Goal: Contribute content: Contribute content

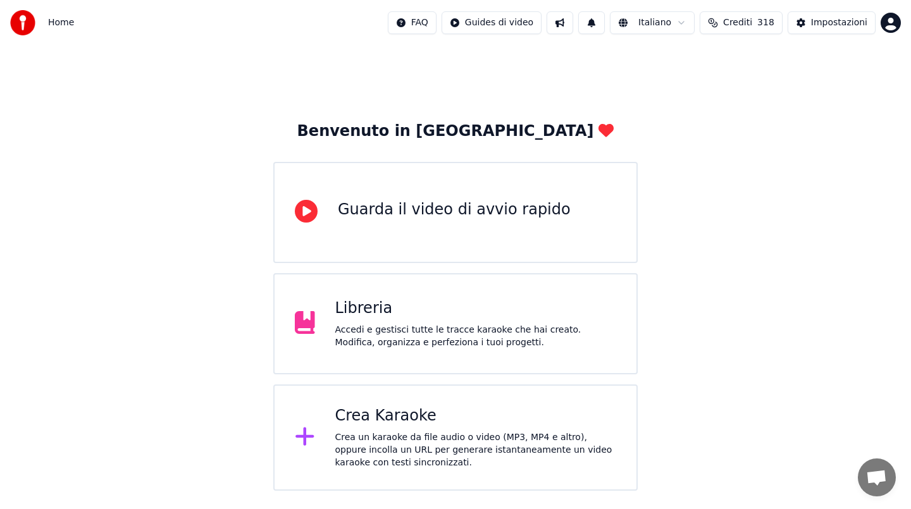
click at [302, 439] on icon at bounding box center [305, 436] width 20 height 23
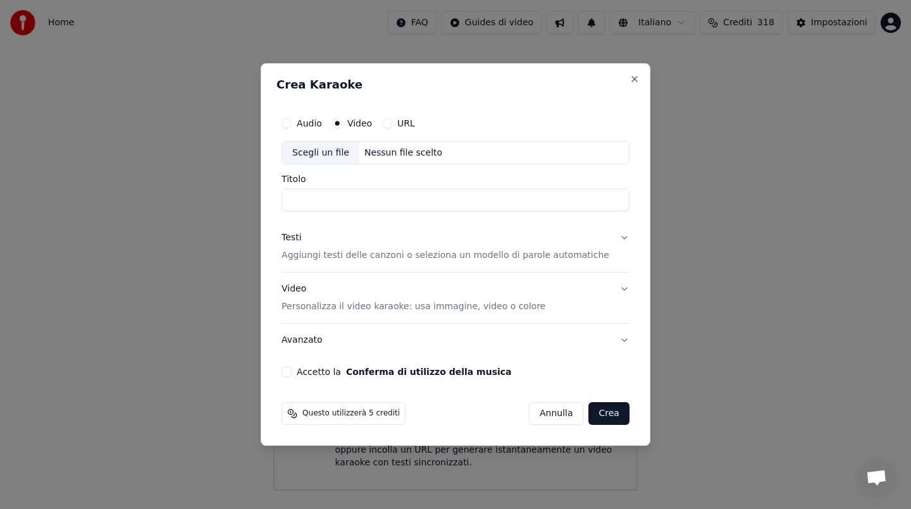
click at [394, 149] on div "Nessun file scelto" at bounding box center [403, 153] width 88 height 13
type input "**********"
click at [361, 197] on input "**********" at bounding box center [455, 200] width 348 height 23
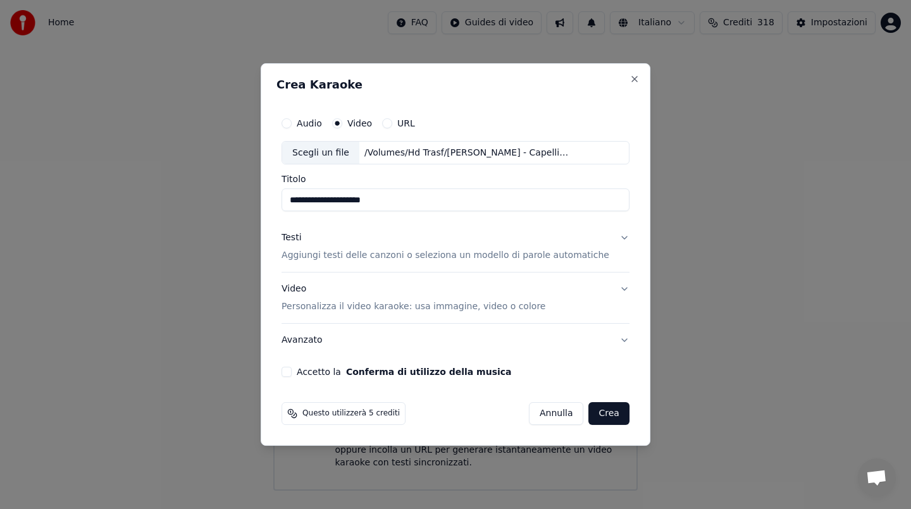
click at [301, 238] on div "Testi" at bounding box center [291, 238] width 20 height 13
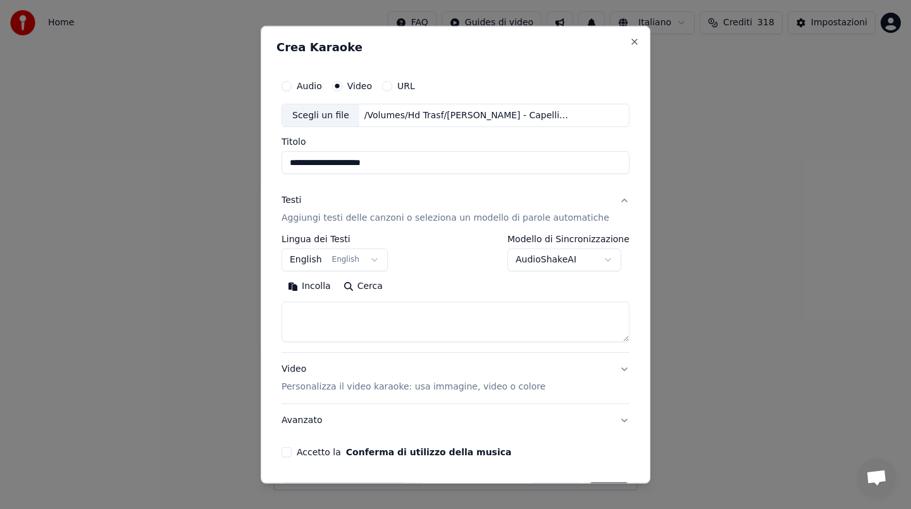
click at [324, 288] on button "Incolla" at bounding box center [309, 286] width 56 height 20
type textarea "**********"
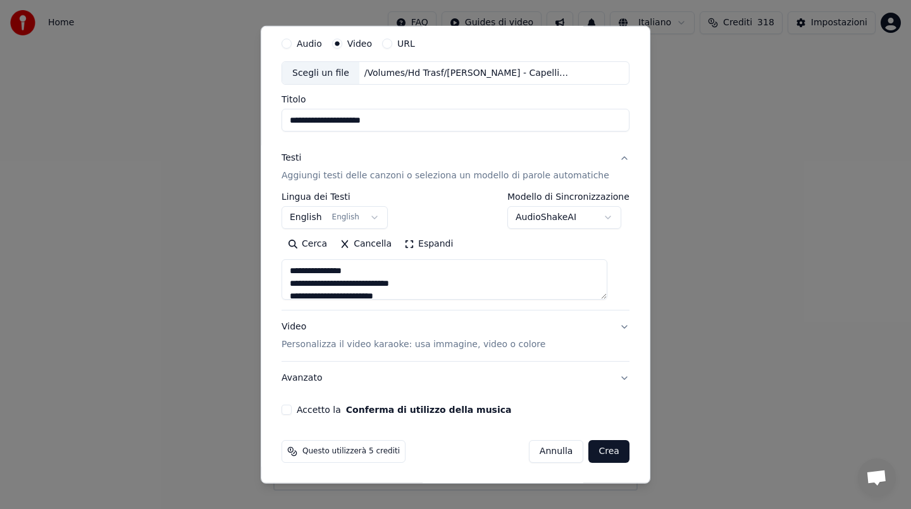
click at [292, 410] on button "Accetto la Conferma di utilizzo della musica" at bounding box center [286, 410] width 10 height 10
click at [602, 446] on button "Crea" at bounding box center [609, 451] width 40 height 23
select select "**"
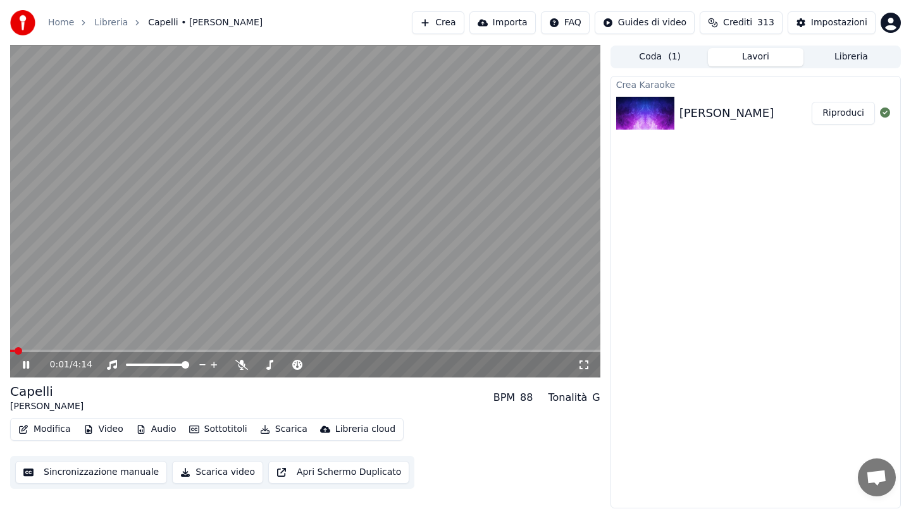
click at [286, 257] on video at bounding box center [305, 212] width 590 height 332
click at [240, 364] on icon at bounding box center [241, 365] width 13 height 10
click at [853, 113] on button "Riproduci" at bounding box center [842, 113] width 63 height 23
click at [37, 350] on span at bounding box center [305, 351] width 590 height 3
click at [55, 350] on span at bounding box center [305, 351] width 590 height 3
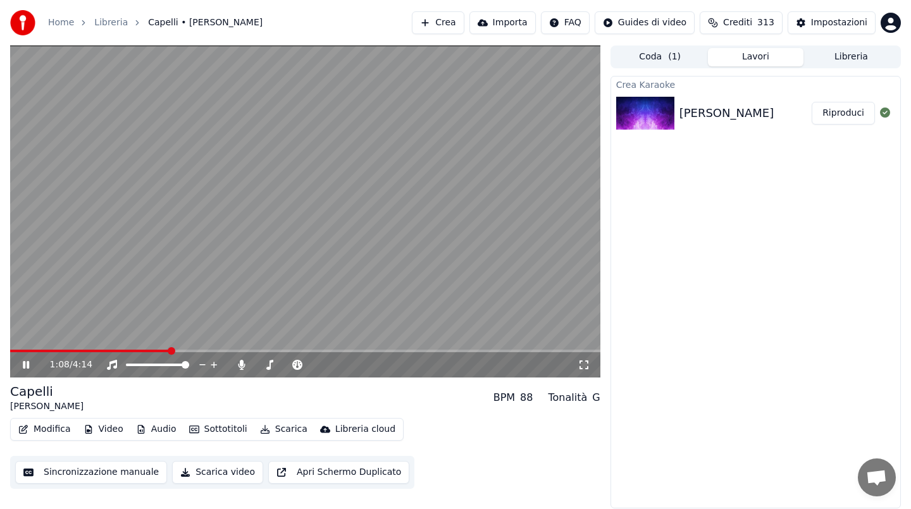
click at [341, 351] on span at bounding box center [305, 351] width 590 height 3
click at [309, 246] on video at bounding box center [305, 212] width 590 height 332
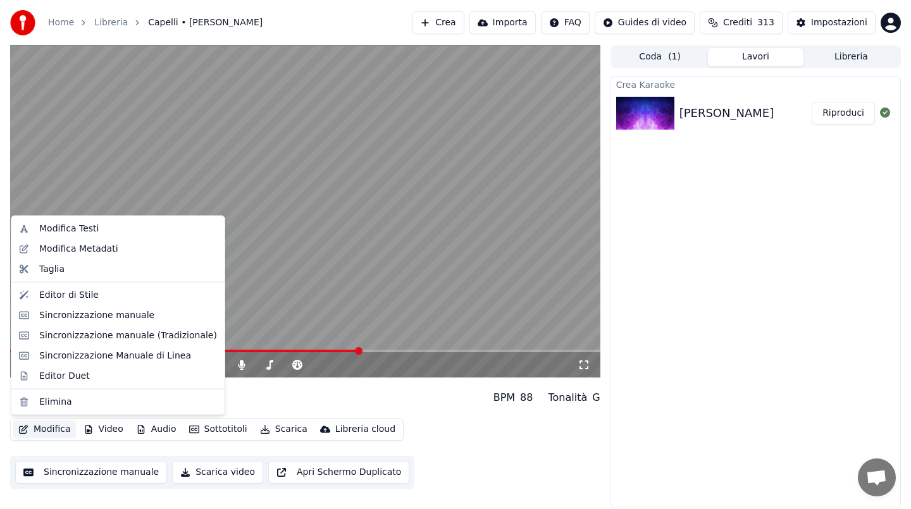
click at [54, 426] on button "Modifica" at bounding box center [44, 430] width 63 height 18
click at [159, 132] on video at bounding box center [305, 212] width 590 height 332
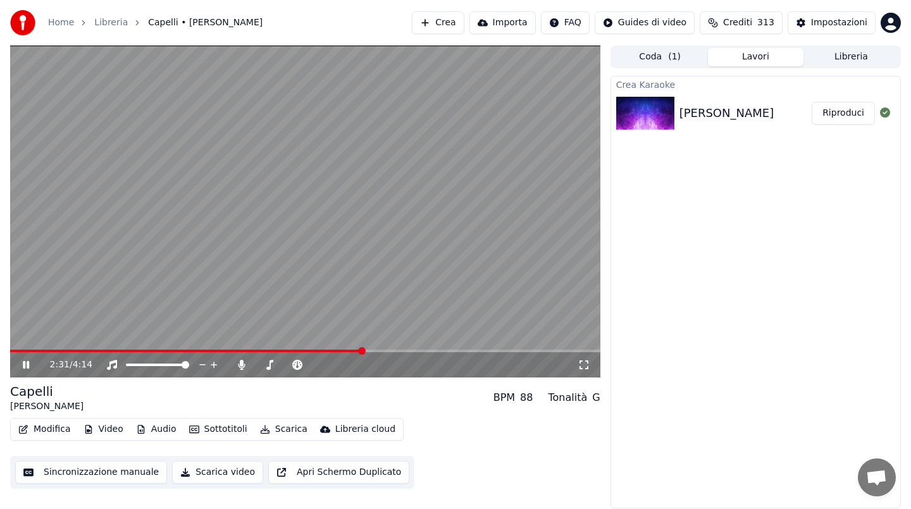
click at [67, 471] on button "Sincronizzazione manuale" at bounding box center [91, 472] width 152 height 23
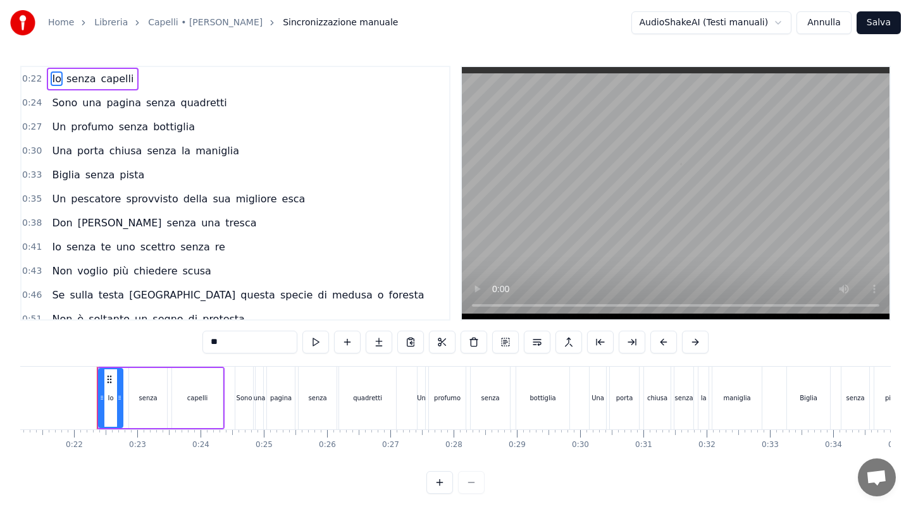
scroll to position [0, 1351]
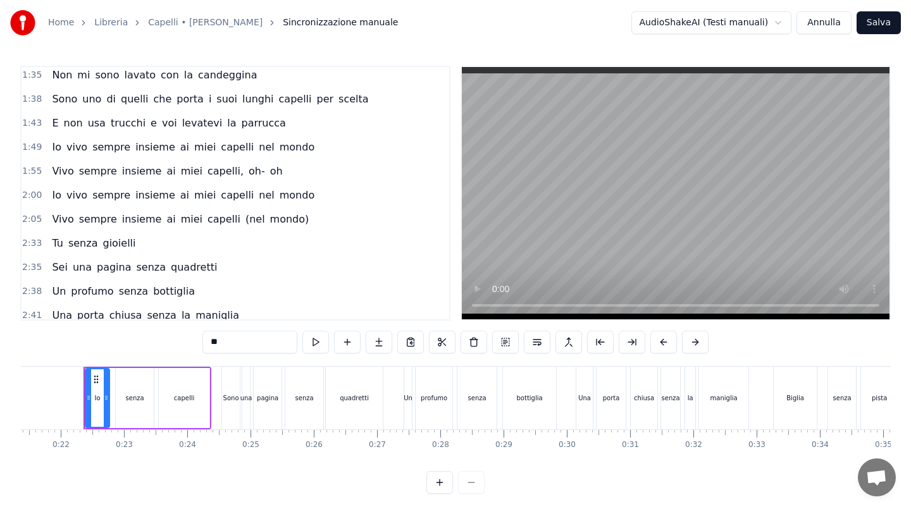
click at [244, 212] on span "(nel" at bounding box center [255, 219] width 22 height 15
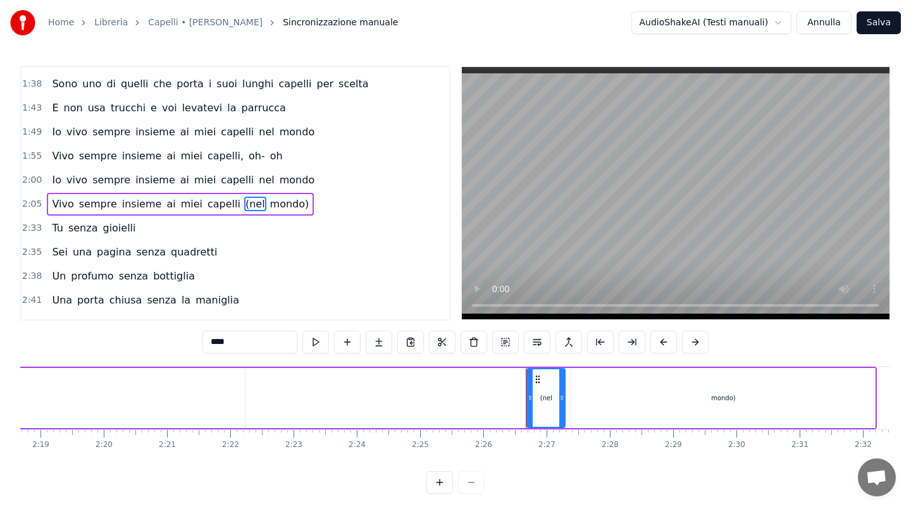
scroll to position [0, 9211]
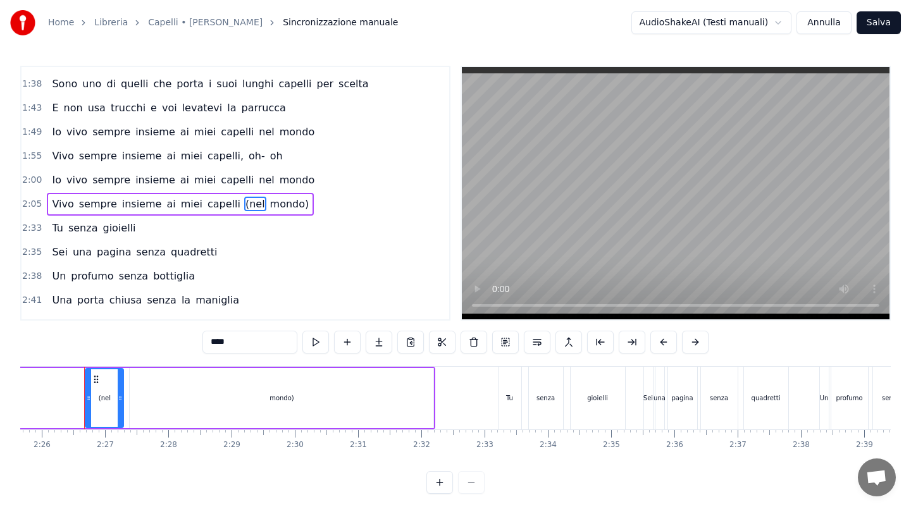
click at [269, 204] on span "mondo)" at bounding box center [290, 204] width 42 height 15
type input "******"
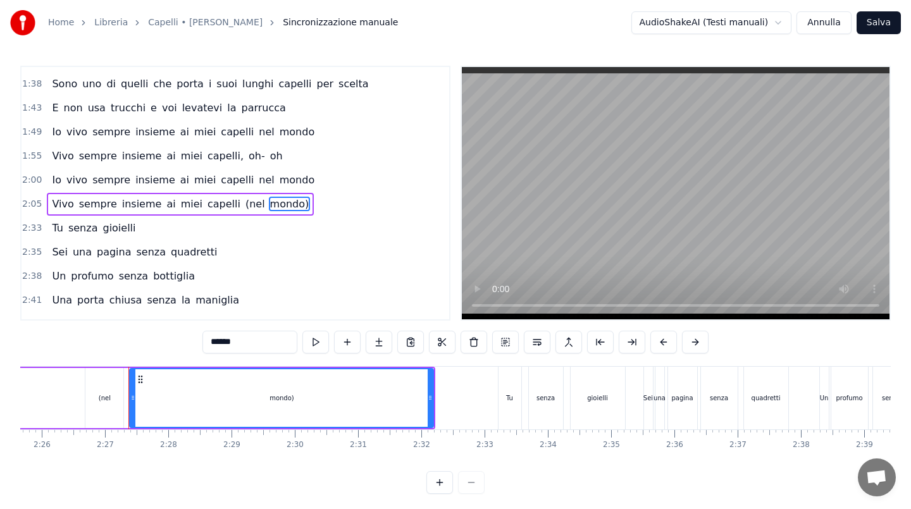
scroll to position [535, 0]
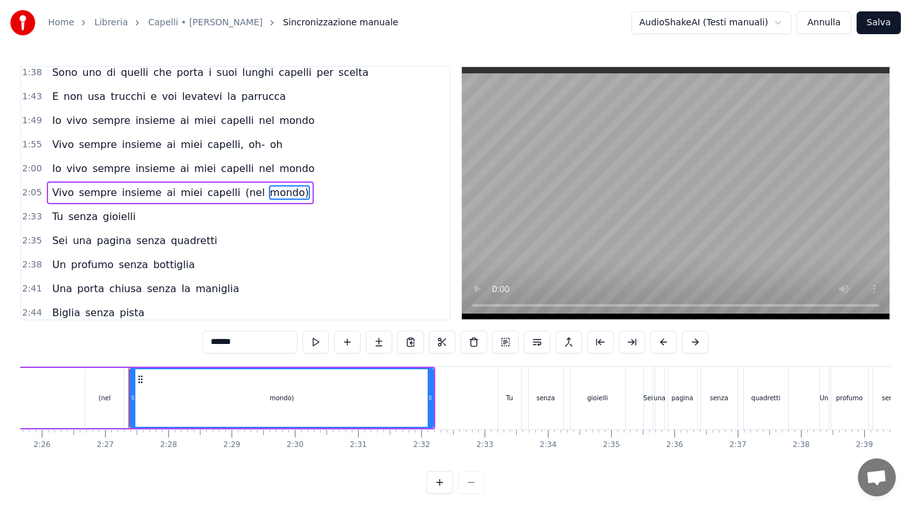
click at [264, 204] on div "2:05 Vivo sempre insieme ai miei capelli (nel mondo)" at bounding box center [234, 193] width 427 height 24
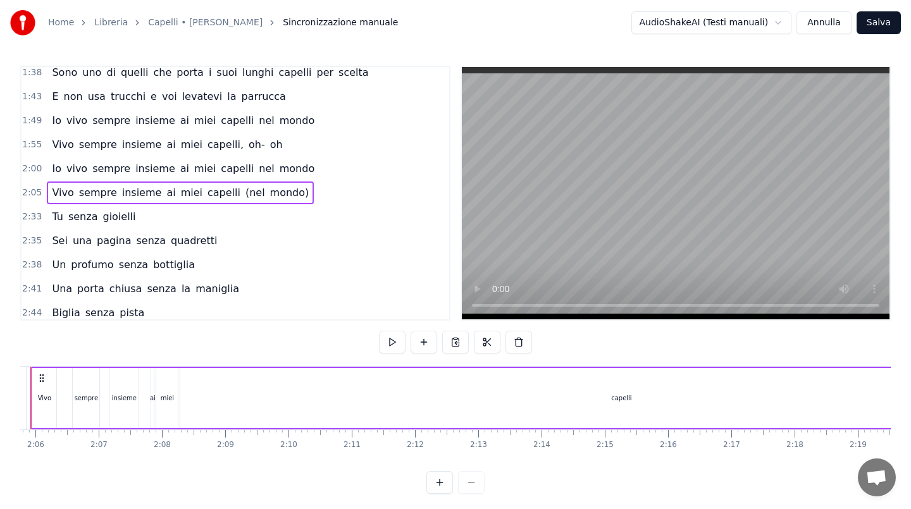
scroll to position [0, 7899]
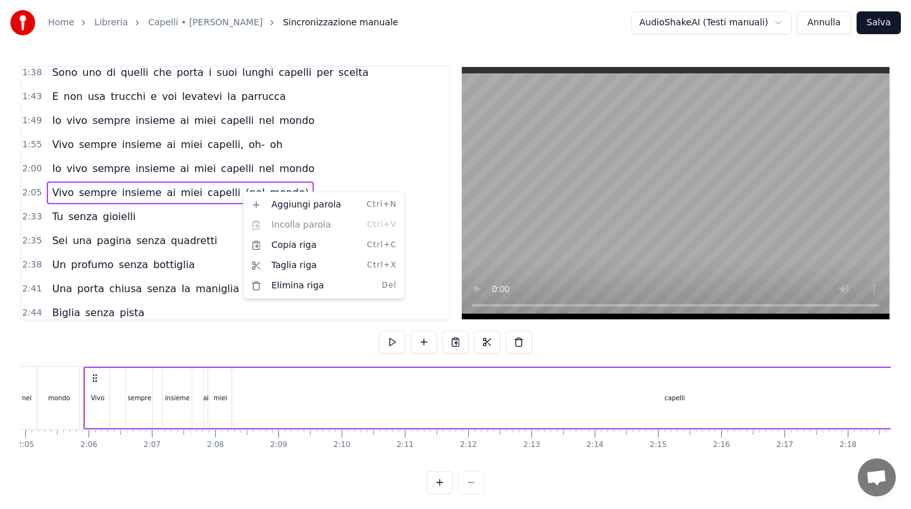
click at [233, 190] on html "Home Libreria Capelli • [PERSON_NAME] Sincronizzazione manuale AudioShakeAI (Te…" at bounding box center [455, 257] width 911 height 514
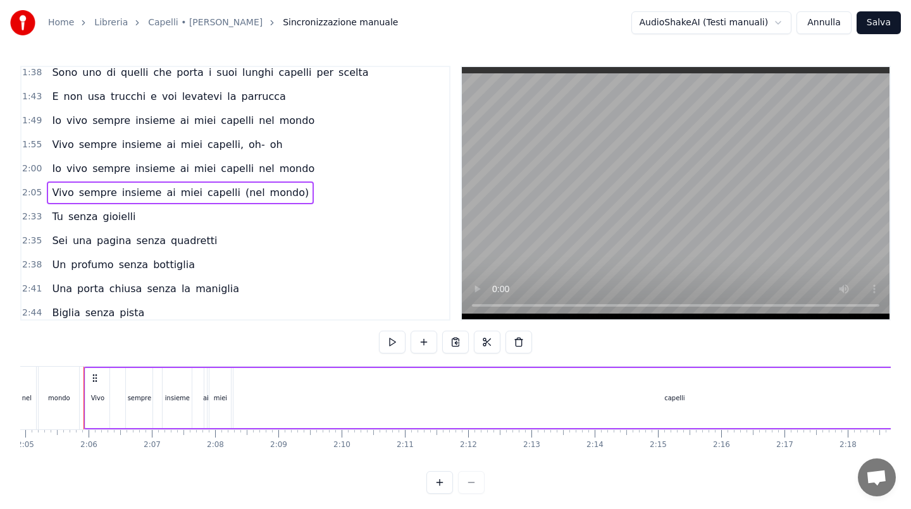
click at [269, 191] on span "mondo)" at bounding box center [290, 192] width 42 height 15
click at [244, 192] on span "(nel" at bounding box center [255, 192] width 22 height 15
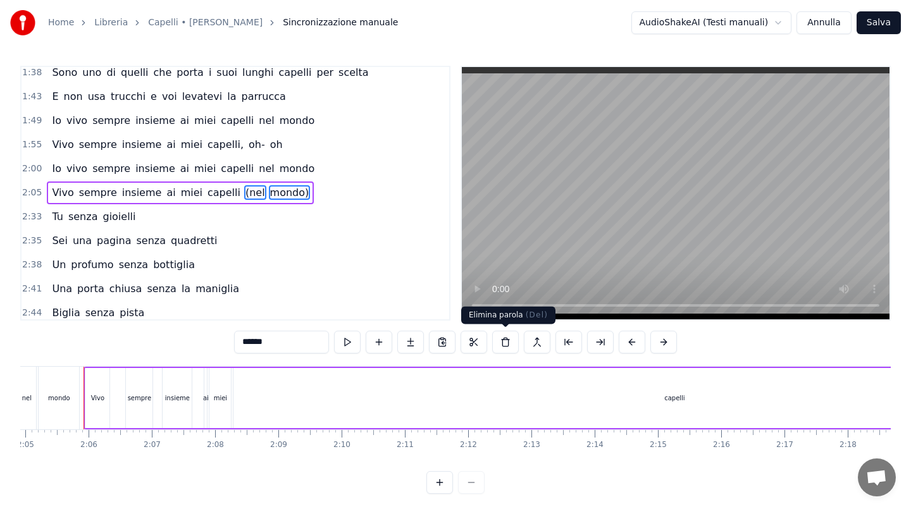
click at [510, 342] on button at bounding box center [505, 342] width 27 height 23
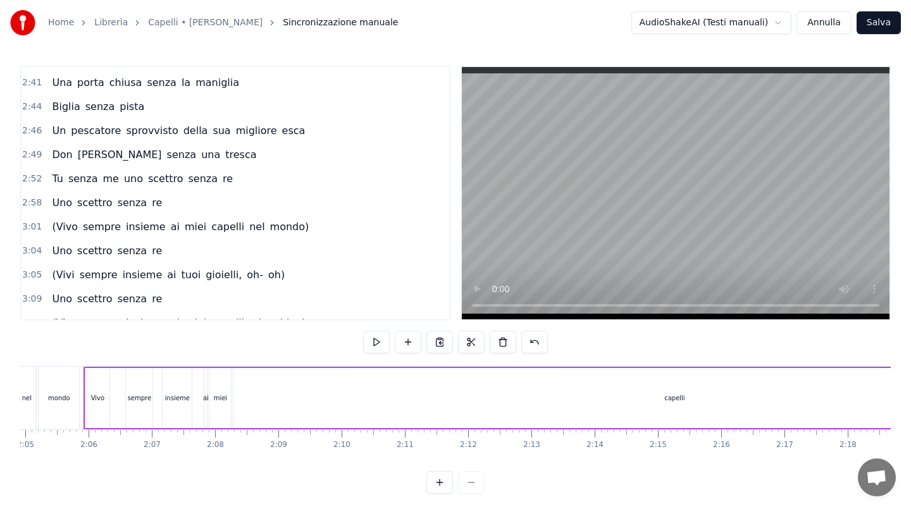
scroll to position [742, 0]
click at [62, 206] on span "Uno" at bounding box center [62, 202] width 23 height 15
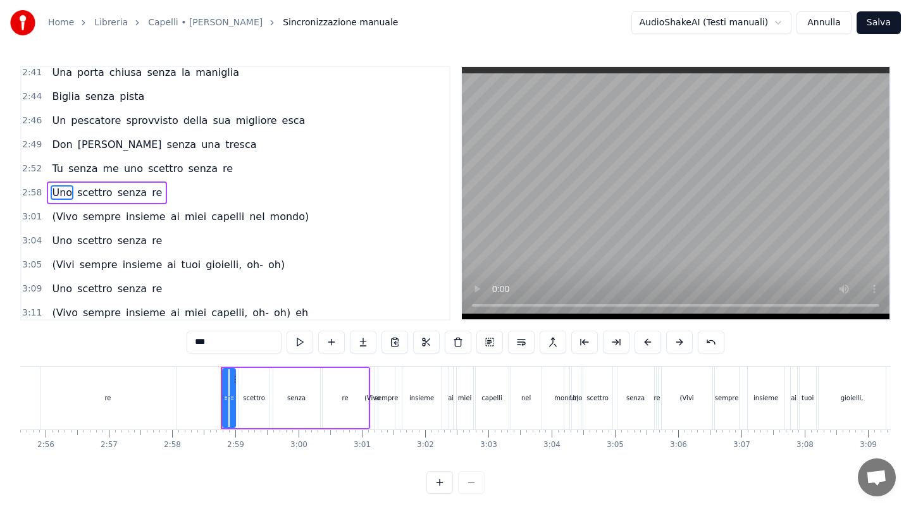
scroll to position [0, 11240]
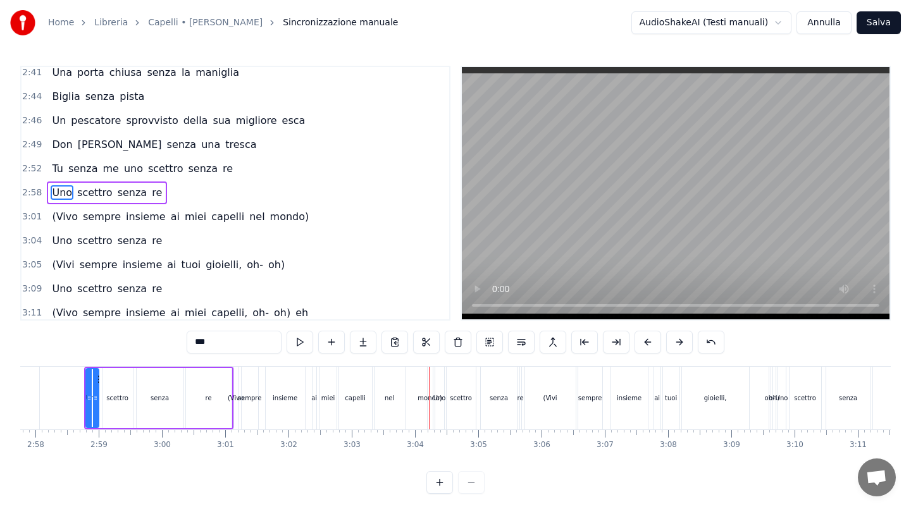
click at [65, 216] on span "(Vivo" at bounding box center [65, 216] width 28 height 15
type input "*****"
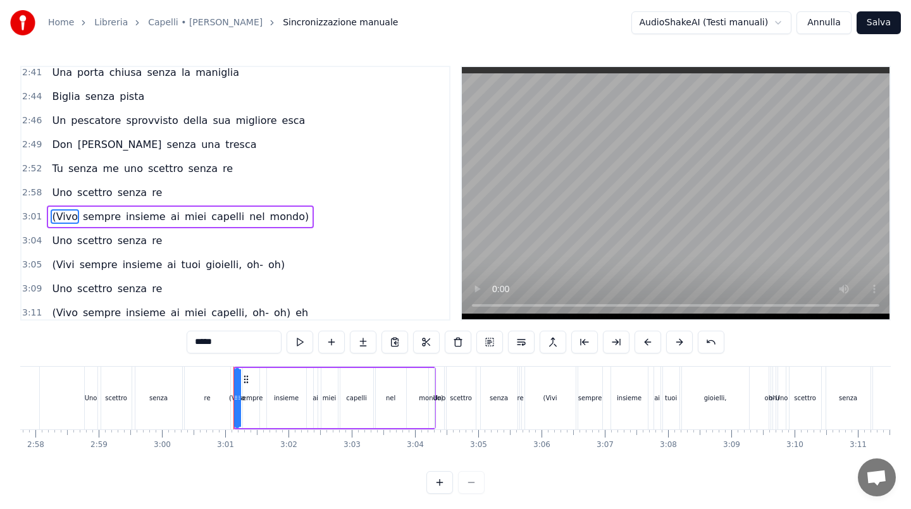
scroll to position [775, 0]
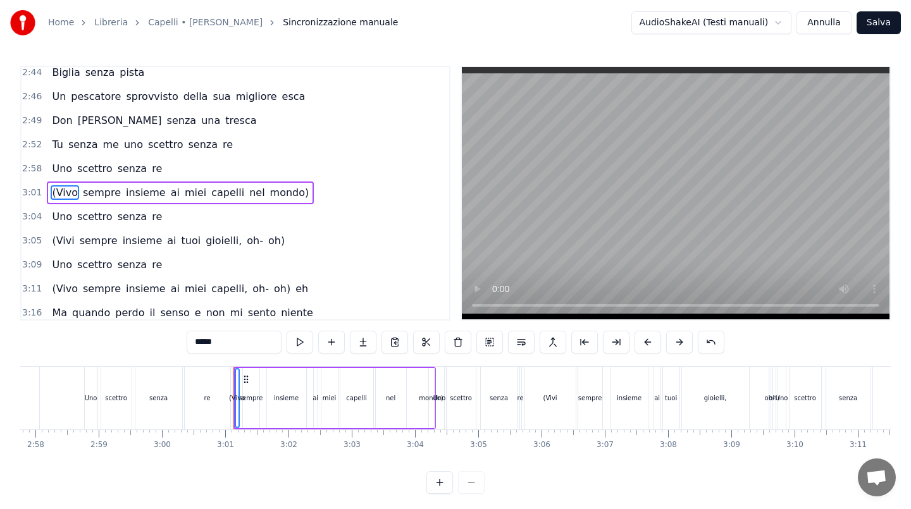
click at [86, 196] on span "sempre" at bounding box center [102, 192] width 40 height 15
click at [126, 193] on span "insieme" at bounding box center [146, 192] width 42 height 15
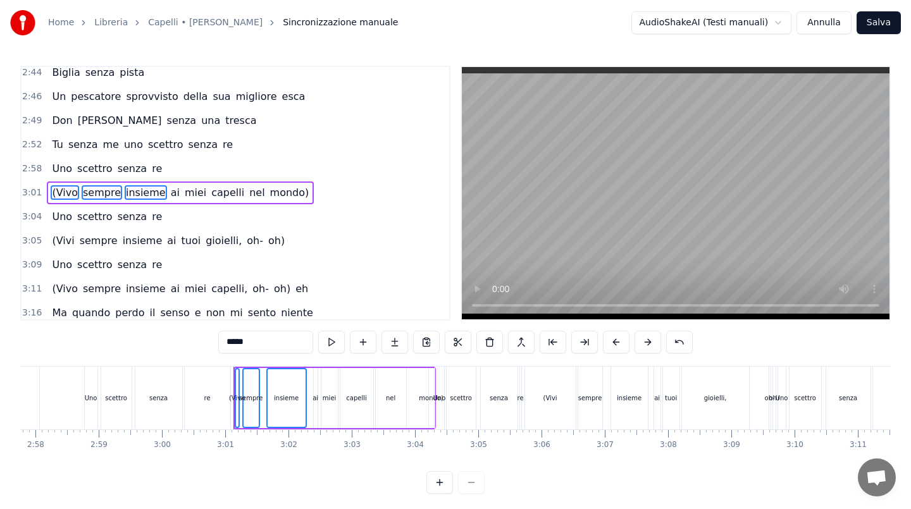
click at [169, 194] on span "ai" at bounding box center [174, 192] width 11 height 15
click at [183, 194] on span "miei" at bounding box center [195, 192] width 24 height 15
click at [210, 194] on span "capelli" at bounding box center [227, 192] width 35 height 15
click at [248, 193] on span "nel" at bounding box center [257, 192] width 18 height 15
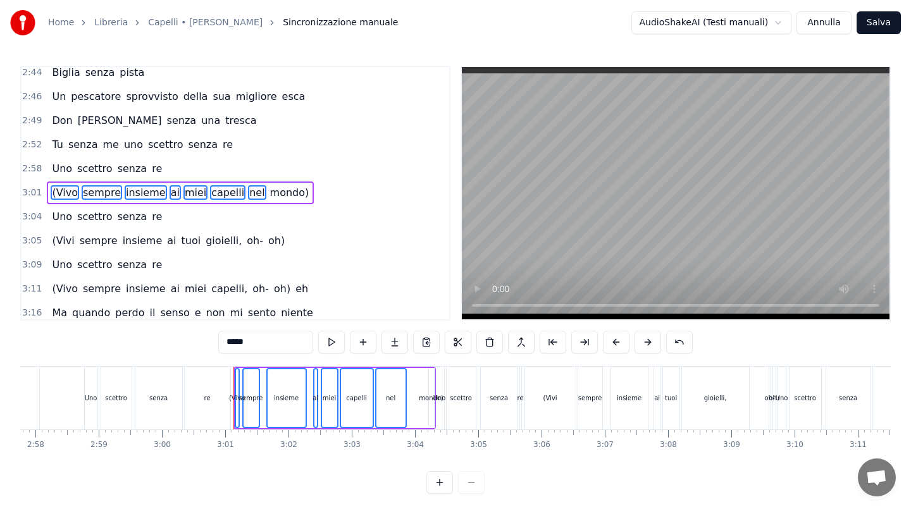
click at [269, 189] on span "mondo)" at bounding box center [290, 192] width 42 height 15
click at [487, 343] on button at bounding box center [489, 342] width 27 height 23
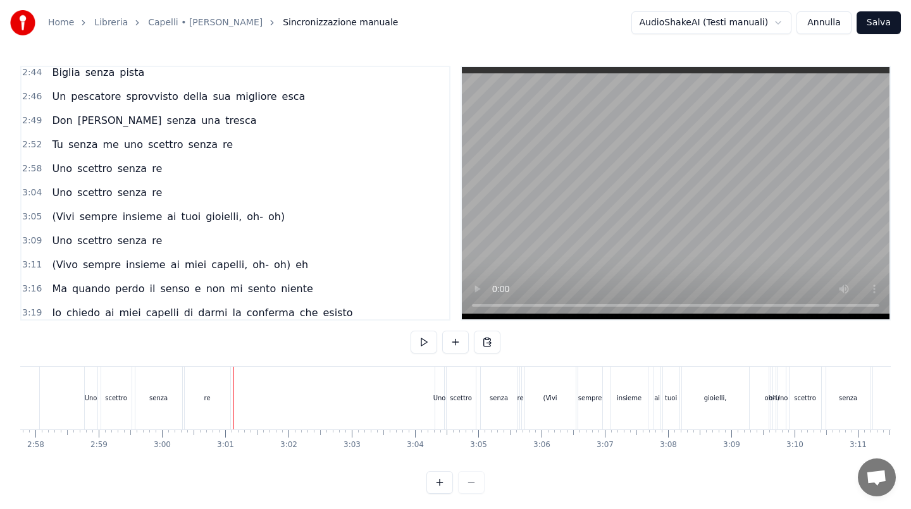
click at [67, 219] on span "(Vivi" at bounding box center [63, 216] width 25 height 15
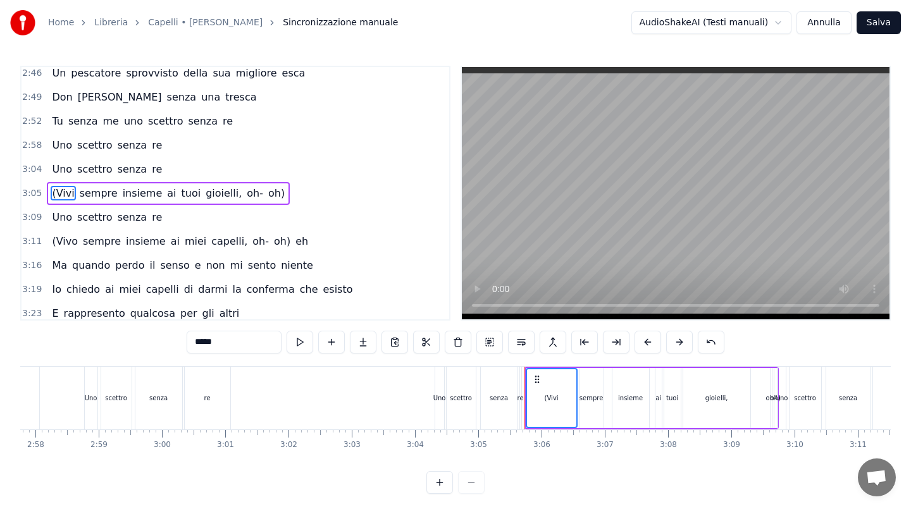
scroll to position [799, 0]
click at [93, 191] on span "sempre" at bounding box center [98, 192] width 40 height 15
click at [133, 190] on span "insieme" at bounding box center [142, 192] width 42 height 15
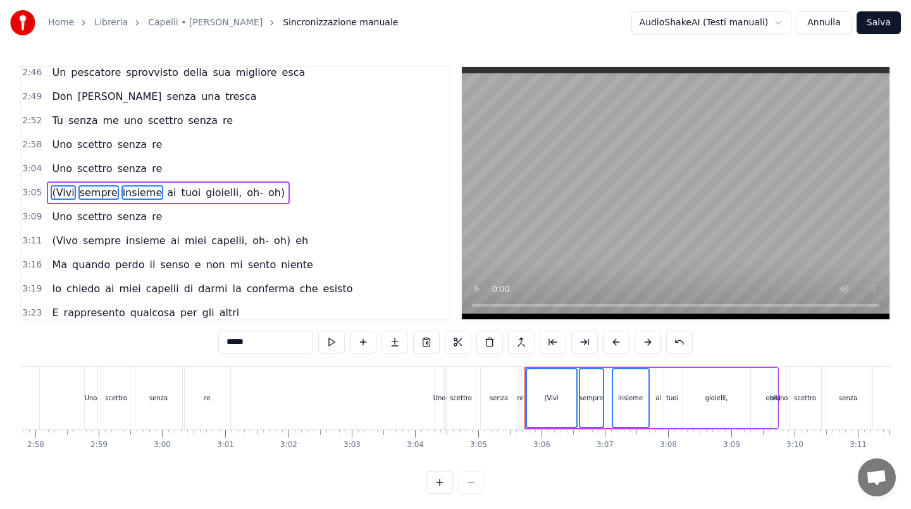
click at [167, 190] on div "(Vivi sempre insieme ai [PERSON_NAME], oh- oh)" at bounding box center [168, 192] width 243 height 23
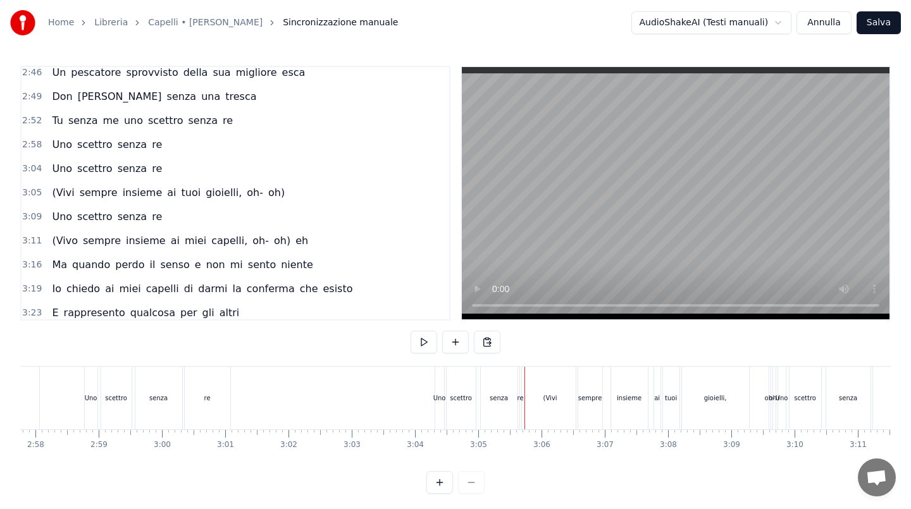
click at [166, 191] on span "ai" at bounding box center [171, 192] width 11 height 15
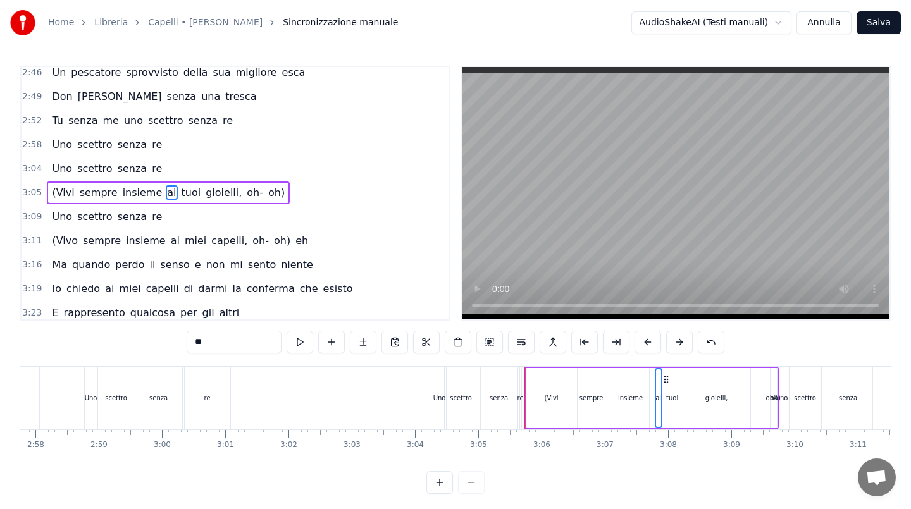
click at [56, 192] on span "(Vivi" at bounding box center [63, 192] width 25 height 15
click at [85, 190] on span "sempre" at bounding box center [98, 192] width 40 height 15
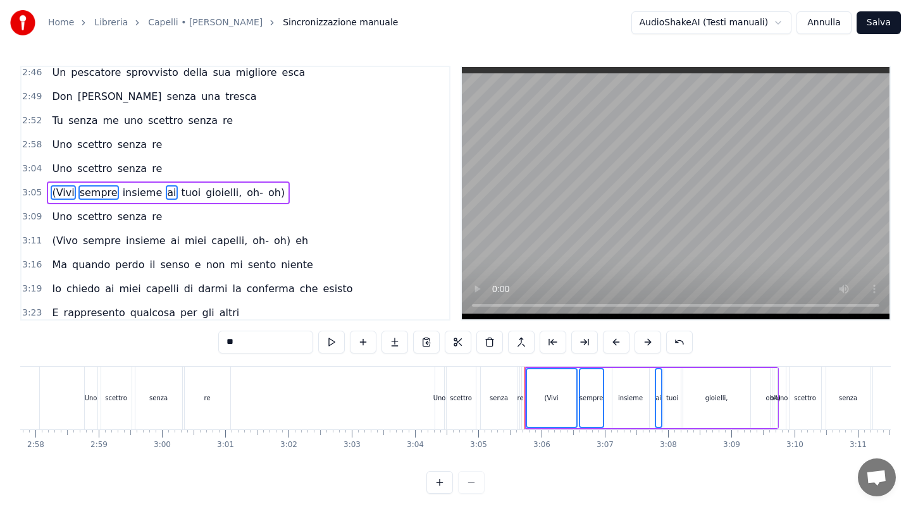
click at [135, 190] on span "insieme" at bounding box center [142, 192] width 42 height 15
click at [188, 192] on div "(Vivi sempre insieme ai [PERSON_NAME], oh- oh)" at bounding box center [168, 192] width 243 height 23
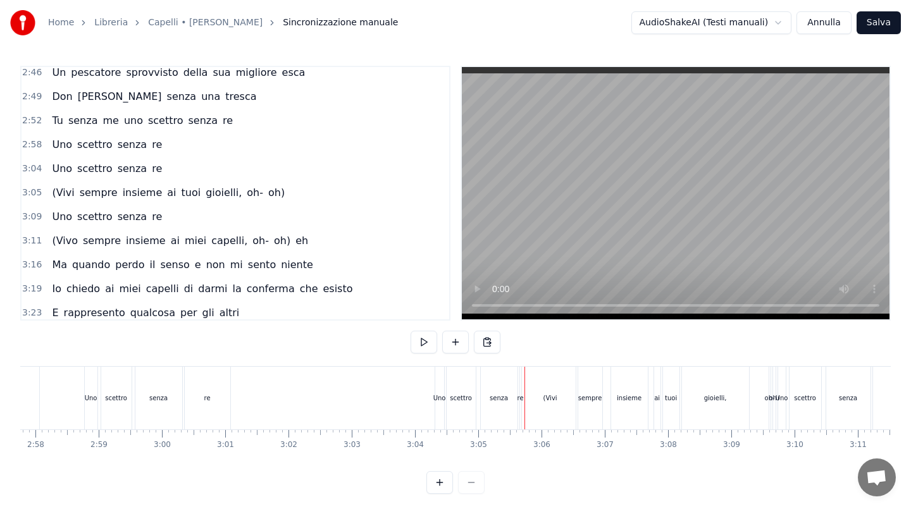
click at [180, 192] on span "tuoi" at bounding box center [191, 192] width 22 height 15
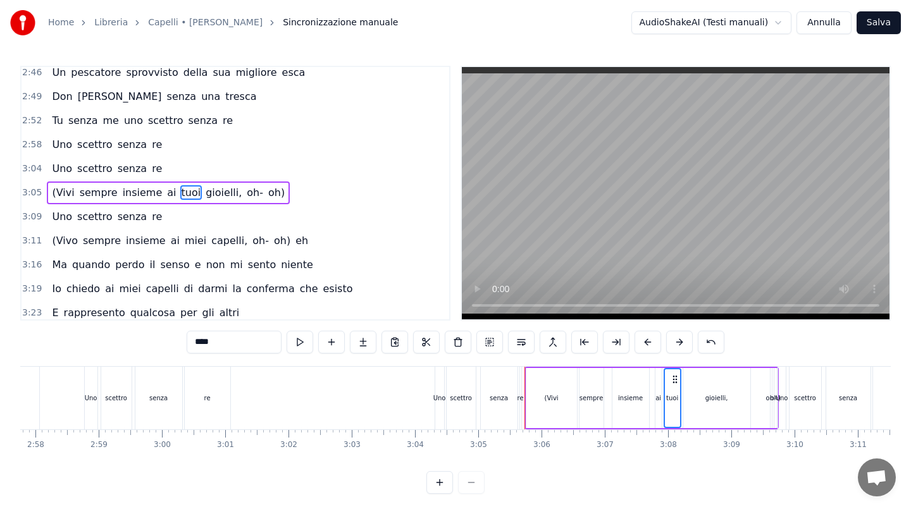
click at [166, 192] on span "ai" at bounding box center [171, 192] width 11 height 15
click at [56, 191] on span "(Vivi" at bounding box center [63, 192] width 25 height 15
type input "*****"
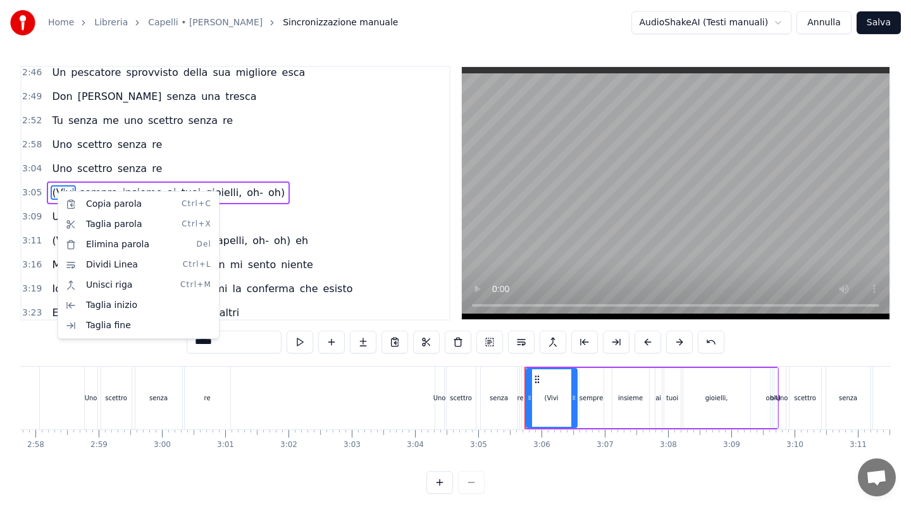
click at [47, 189] on html "Home Libreria Capelli • [PERSON_NAME] Sincronizzazione manuale AudioShakeAI (Te…" at bounding box center [455, 257] width 911 height 514
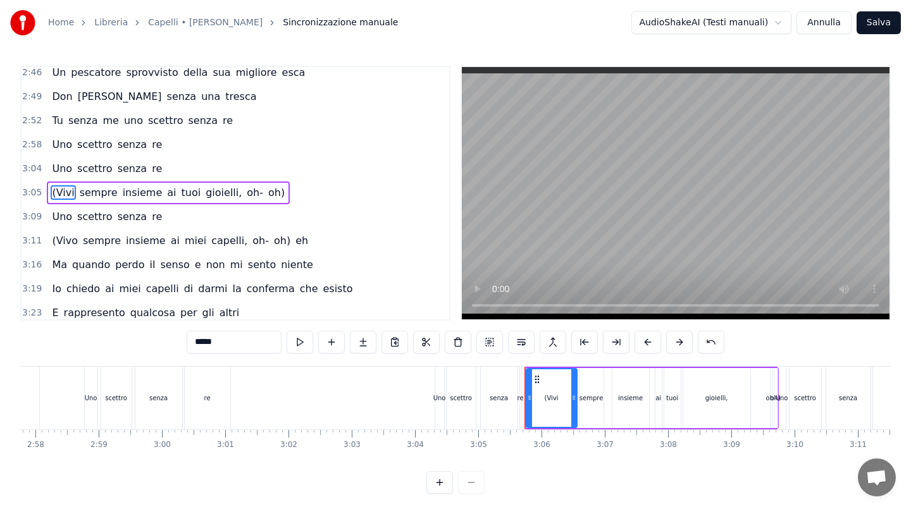
click at [40, 190] on span "3:05" at bounding box center [32, 193] width 20 height 13
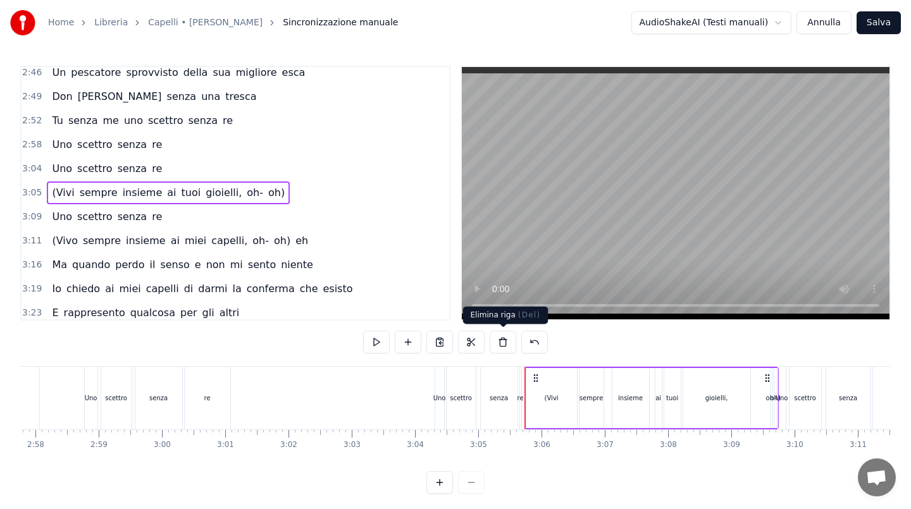
click at [505, 347] on button at bounding box center [502, 342] width 27 height 23
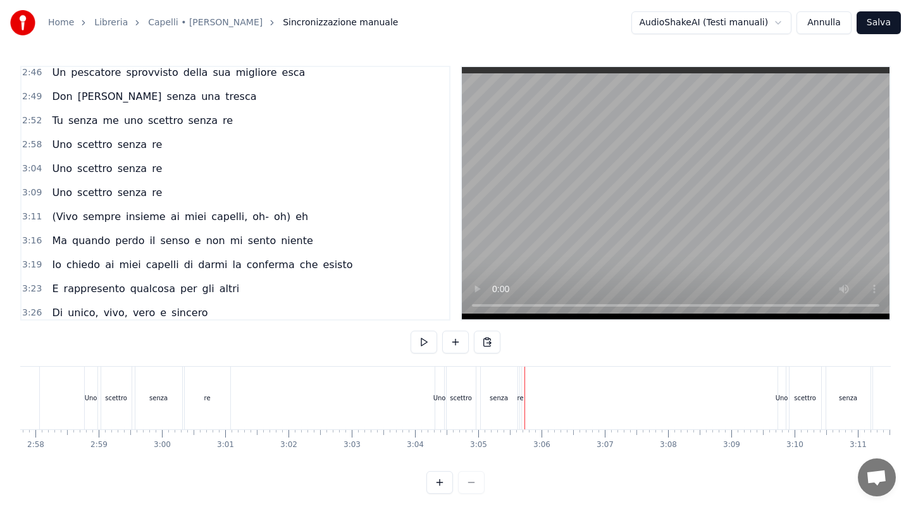
click at [131, 221] on span "insieme" at bounding box center [146, 216] width 42 height 15
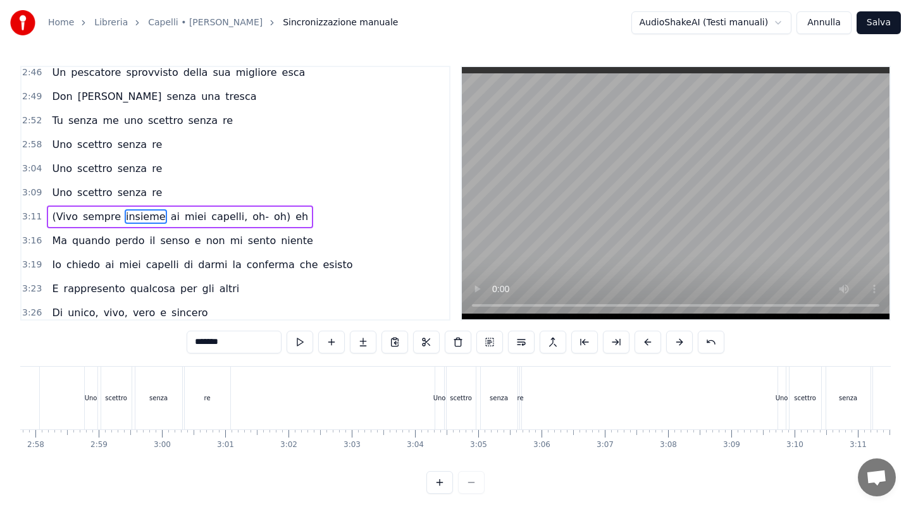
scroll to position [805, 0]
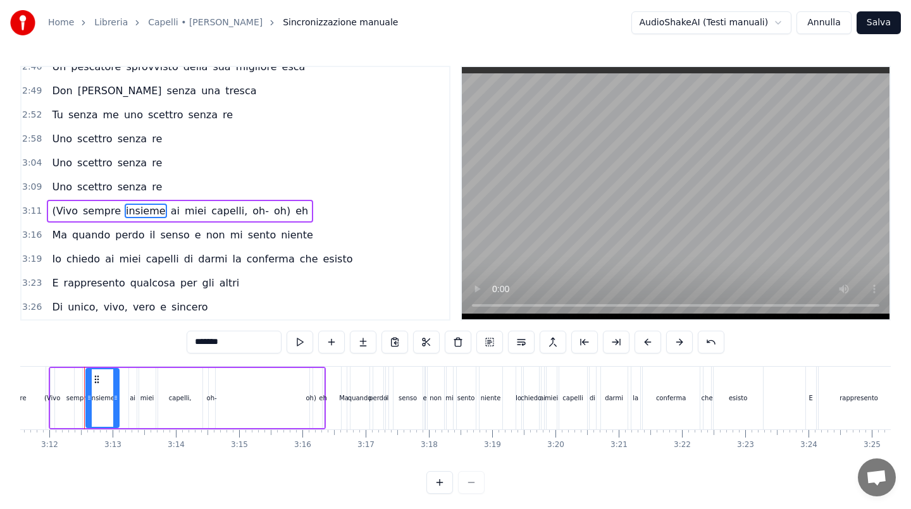
click at [35, 215] on span "3:11" at bounding box center [32, 211] width 20 height 13
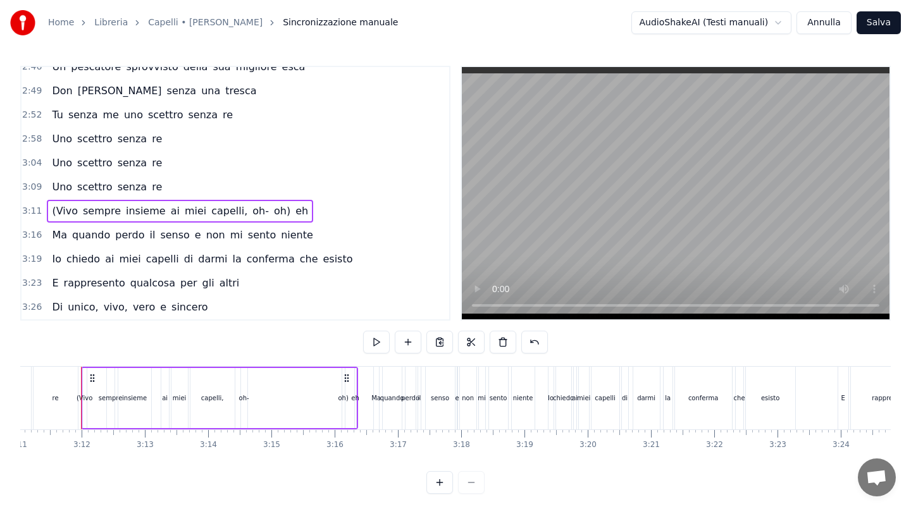
scroll to position [0, 12076]
click at [505, 345] on button at bounding box center [502, 342] width 27 height 23
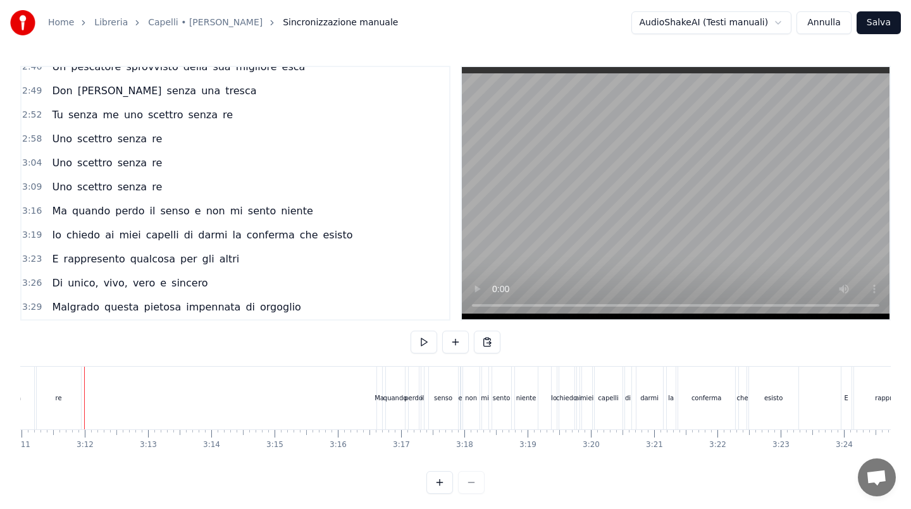
scroll to position [853, 0]
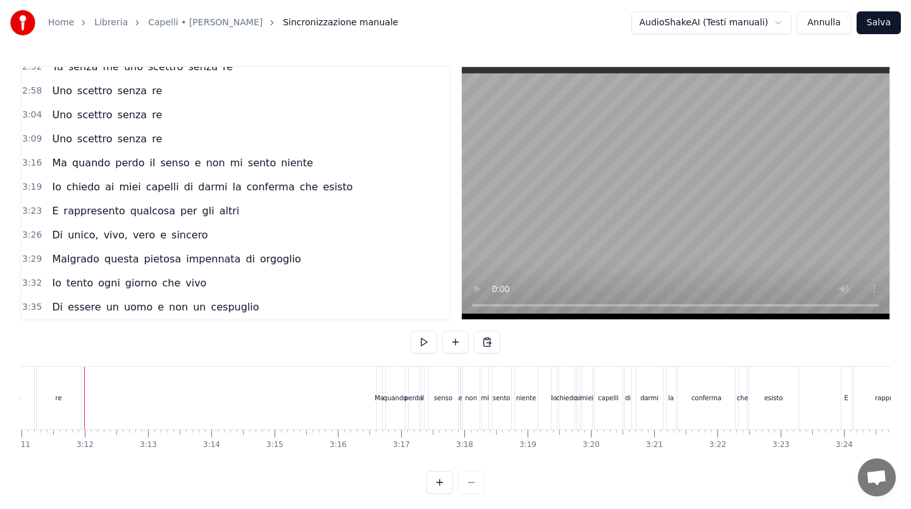
click at [875, 13] on button "Salva" at bounding box center [878, 22] width 44 height 23
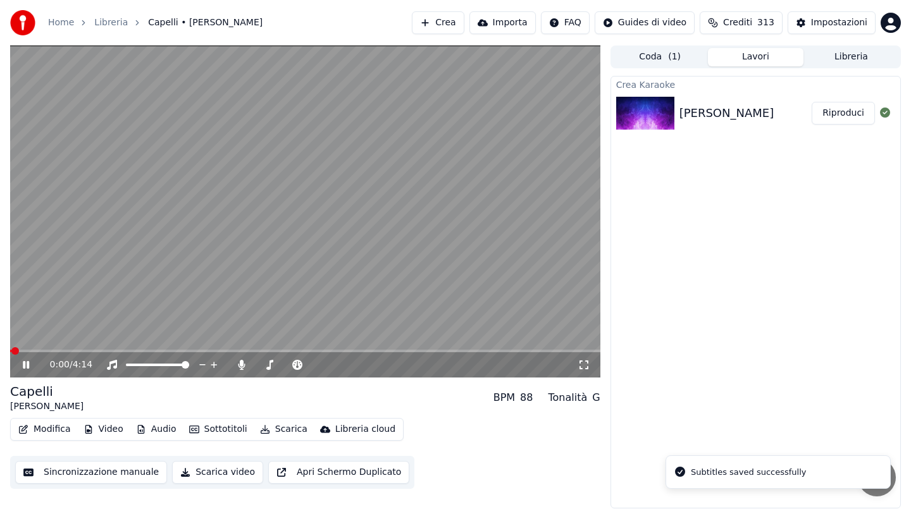
click at [25, 365] on icon at bounding box center [26, 365] width 6 height 8
click at [284, 418] on div "Modifica Video Audio Sottotitoli Scarica Libreria cloud" at bounding box center [206, 429] width 393 height 23
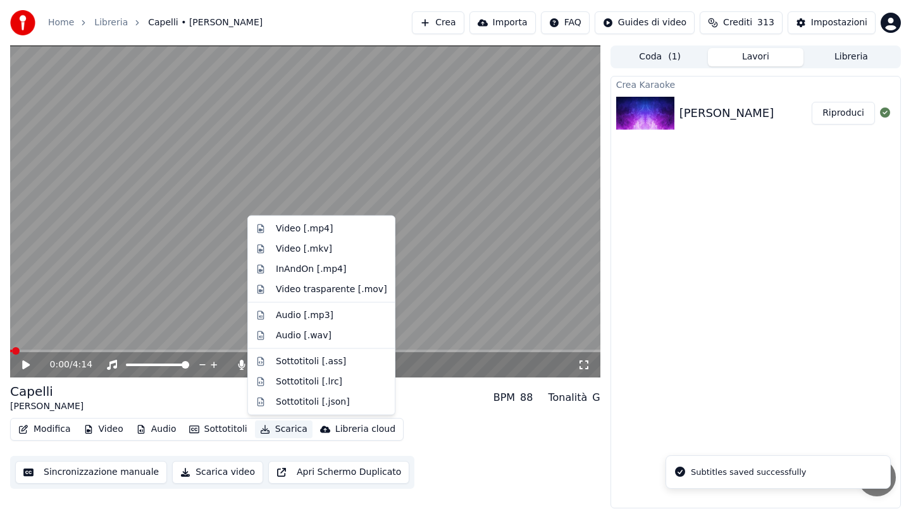
click at [281, 424] on button "Scarica" at bounding box center [284, 430] width 58 height 18
click at [318, 227] on div "Video [.mp4]" at bounding box center [304, 229] width 57 height 13
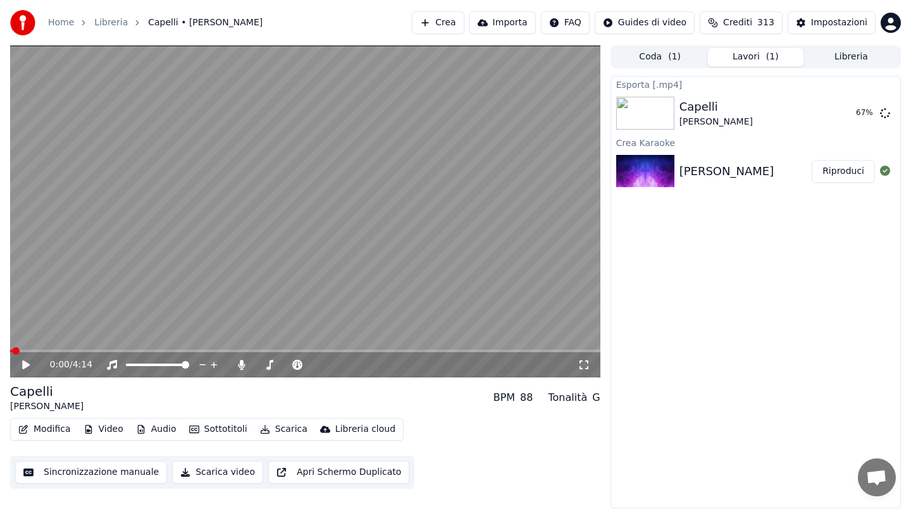
click at [450, 21] on button "Crea" at bounding box center [438, 22] width 52 height 23
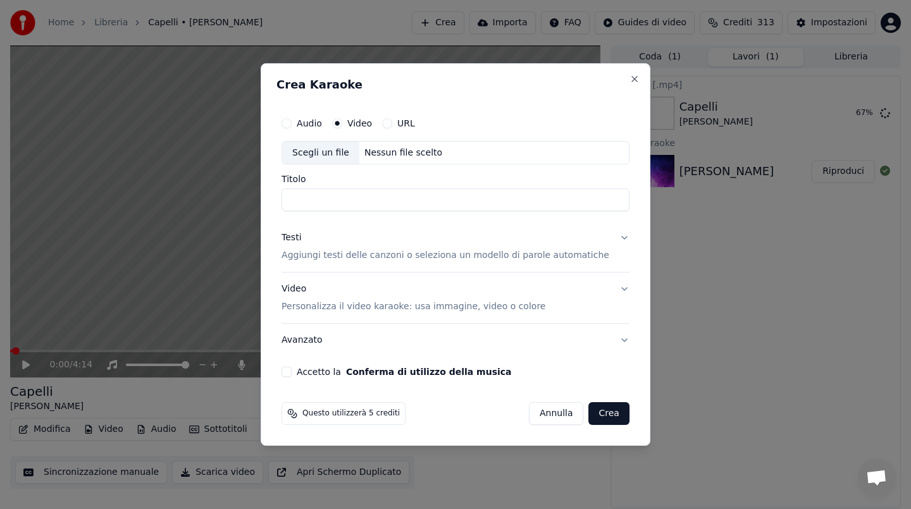
click at [390, 149] on div "Nessun file scelto" at bounding box center [403, 153] width 88 height 13
type input "**********"
click at [413, 200] on input "**********" at bounding box center [455, 200] width 348 height 23
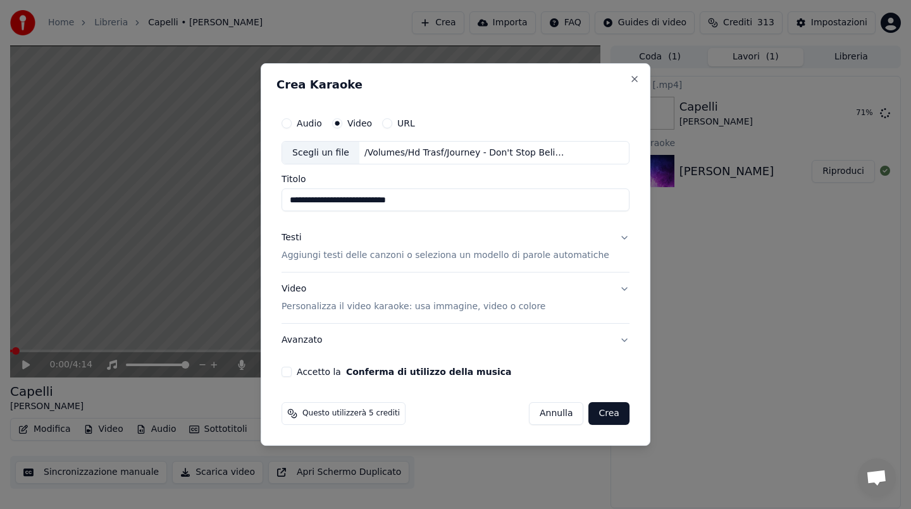
click at [413, 200] on input "**********" at bounding box center [455, 200] width 348 height 23
click at [301, 238] on div "Testi" at bounding box center [291, 238] width 20 height 13
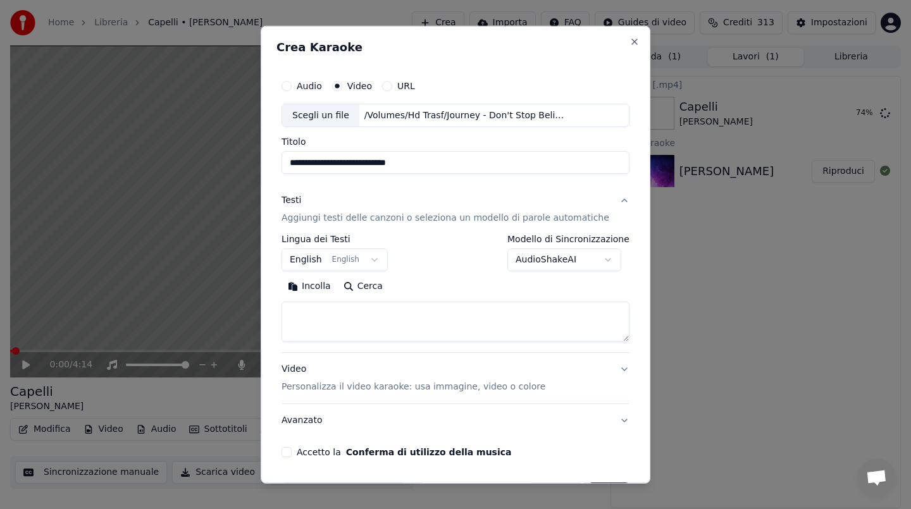
click at [316, 286] on button "Incolla" at bounding box center [309, 286] width 56 height 20
type textarea "**********"
click at [292, 453] on button "Accetto la Conferma di utilizzo della musica" at bounding box center [286, 452] width 10 height 10
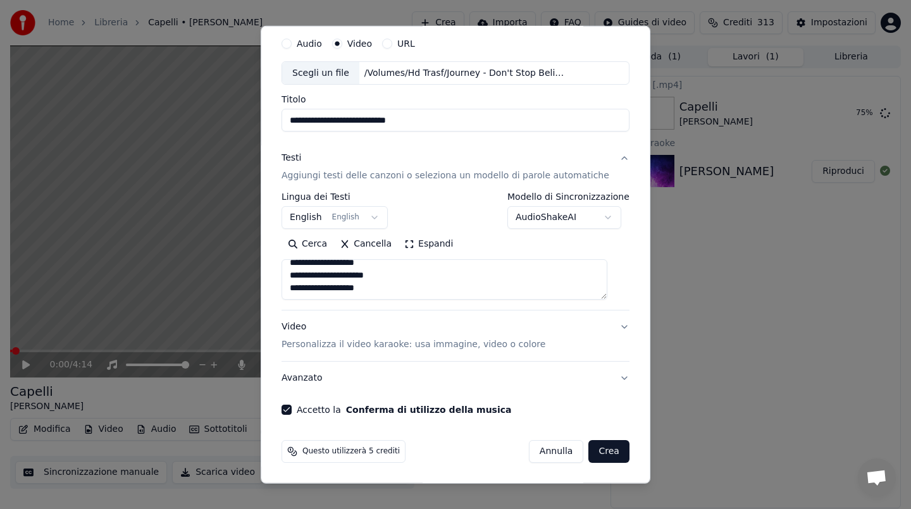
click at [591, 454] on button "Crea" at bounding box center [609, 451] width 40 height 23
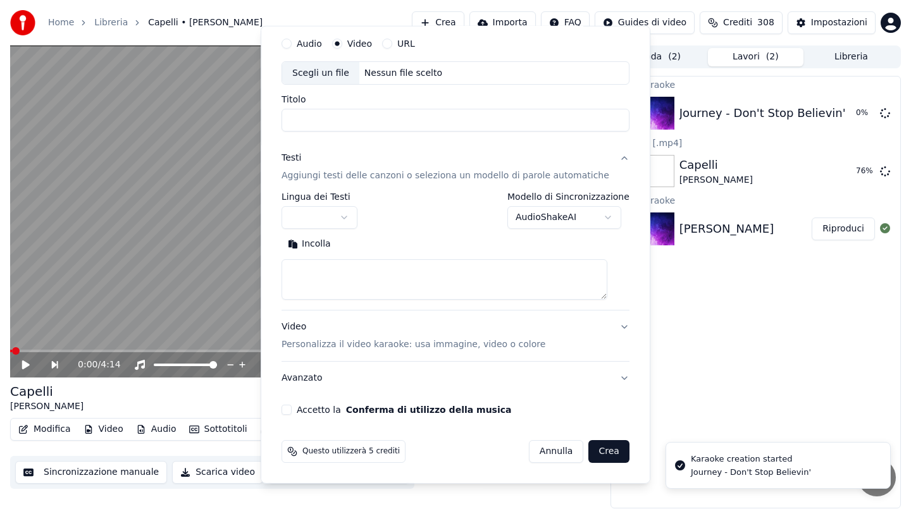
scroll to position [0, 0]
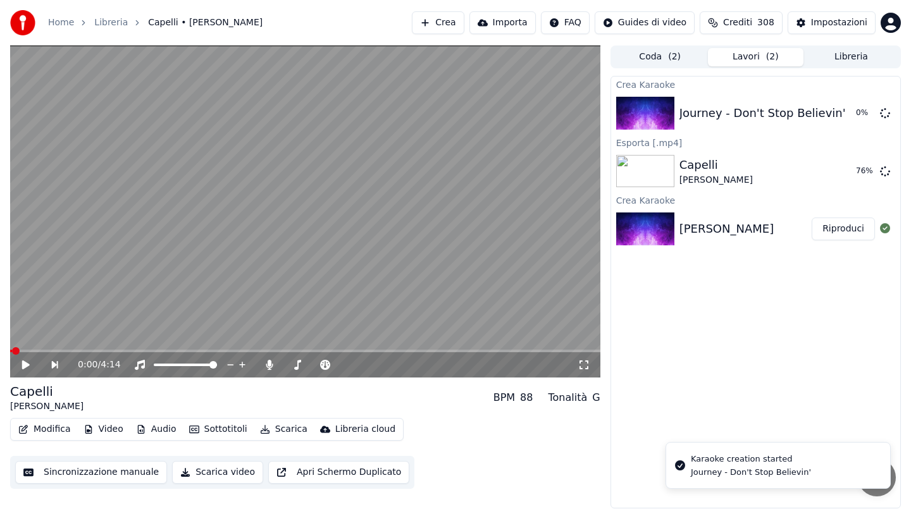
click at [741, 21] on span "Crediti" at bounding box center [737, 22] width 29 height 13
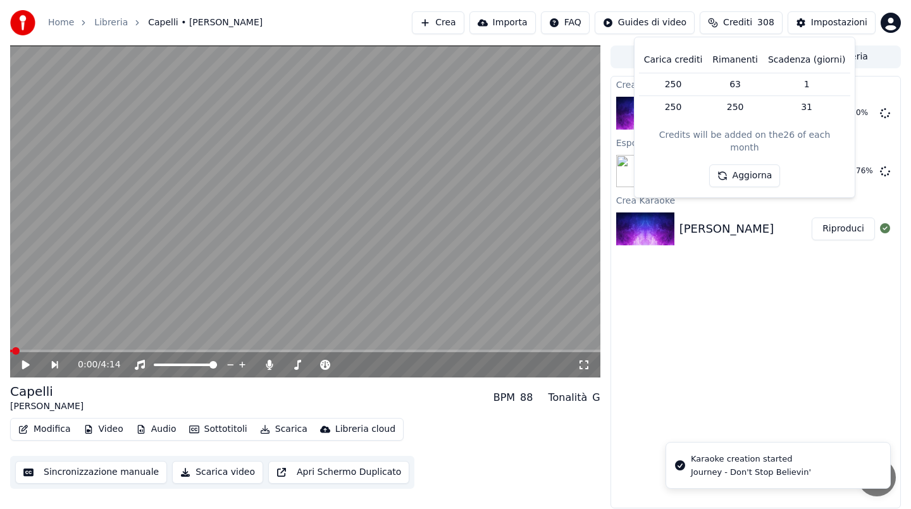
click at [746, 16] on span "Crediti" at bounding box center [737, 22] width 29 height 13
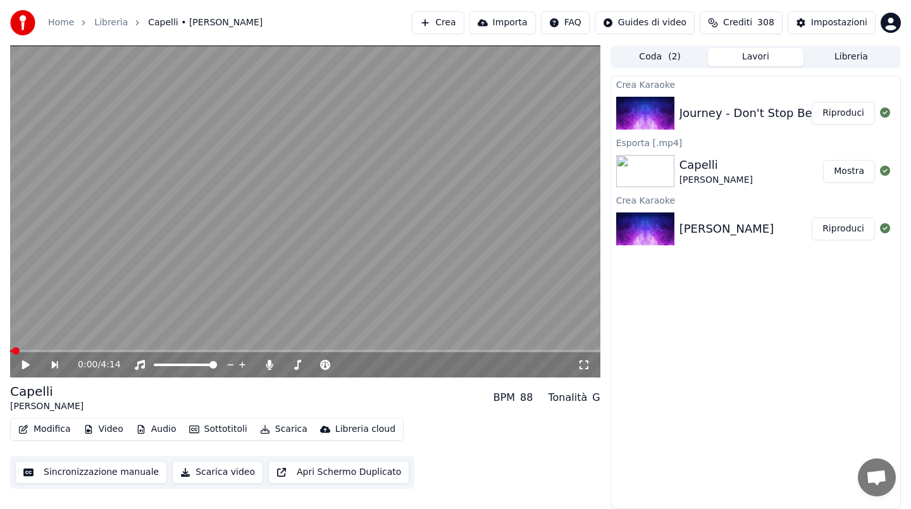
click at [852, 115] on button "Riproduci" at bounding box center [842, 113] width 63 height 23
click at [68, 350] on span at bounding box center [305, 351] width 590 height 3
click at [355, 227] on video at bounding box center [305, 212] width 590 height 332
click at [278, 431] on button "Scarica" at bounding box center [284, 430] width 58 height 18
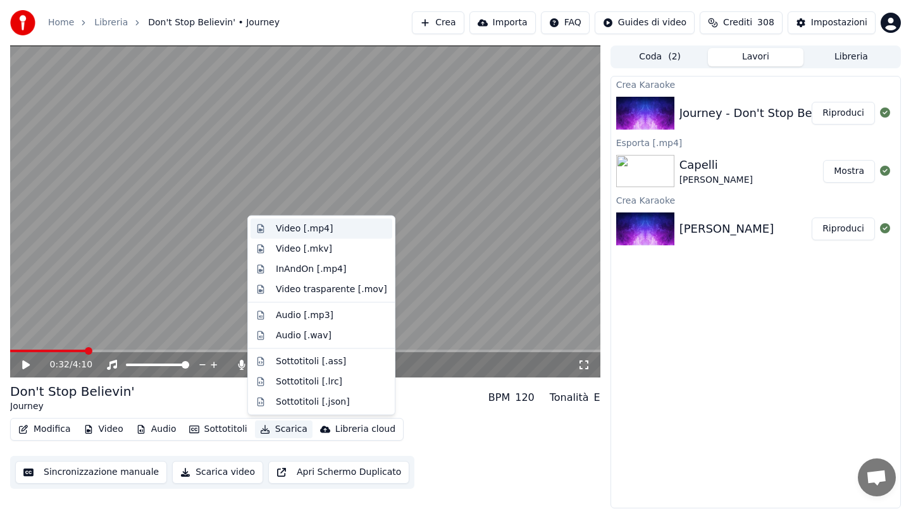
click at [317, 232] on div "Video [.mp4]" at bounding box center [304, 229] width 57 height 13
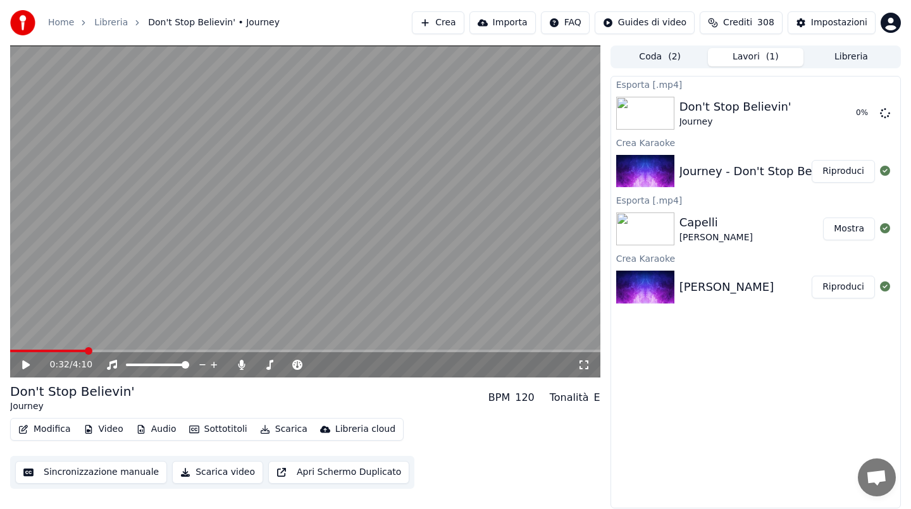
click at [442, 25] on button "Crea" at bounding box center [438, 22] width 52 height 23
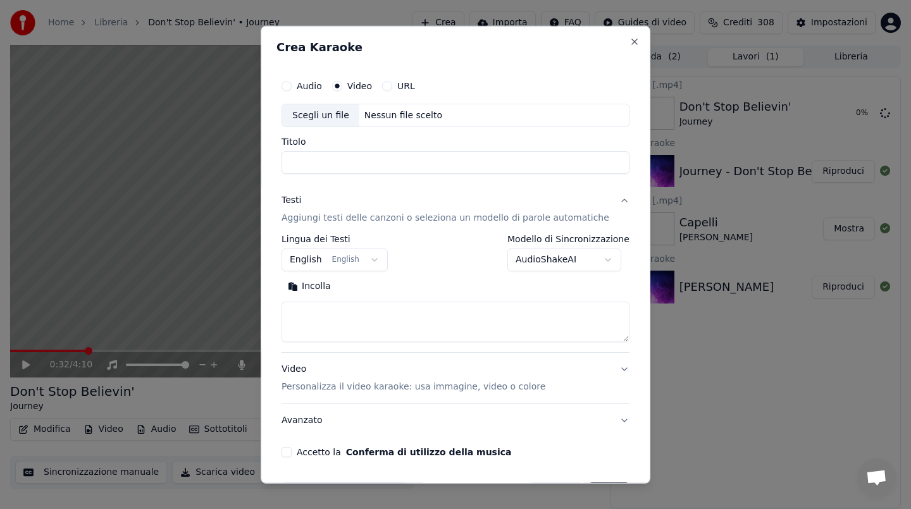
click at [393, 111] on div "Nessun file scelto" at bounding box center [403, 115] width 88 height 13
type input "**********"
drag, startPoint x: 400, startPoint y: 163, endPoint x: 266, endPoint y: 163, distance: 134.1
click at [266, 163] on body "**********" at bounding box center [455, 254] width 911 height 509
click at [327, 290] on button "Incolla" at bounding box center [309, 286] width 56 height 20
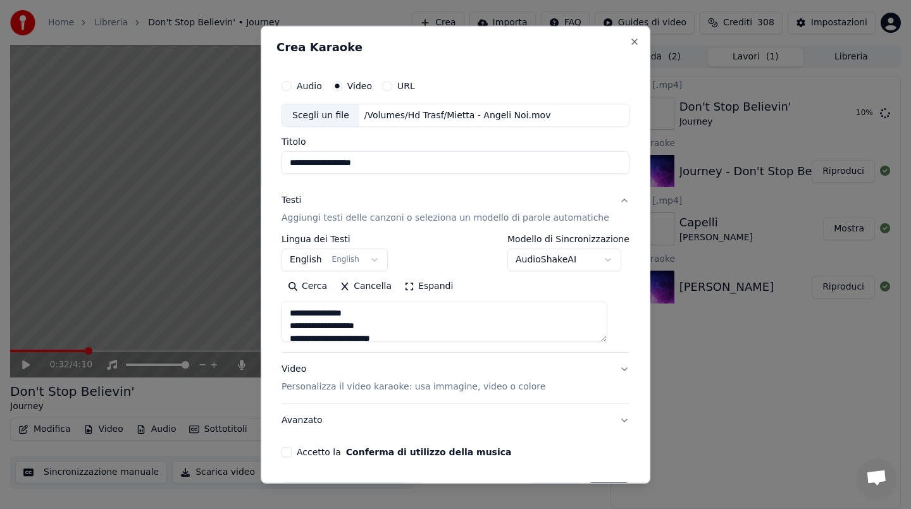
drag, startPoint x: 300, startPoint y: 326, endPoint x: 298, endPoint y: 288, distance: 37.4
click at [298, 288] on div "**********" at bounding box center [455, 309] width 348 height 66
type textarea "**********"
click at [292, 451] on button "Accetto la Conferma di utilizzo della musica" at bounding box center [286, 452] width 10 height 10
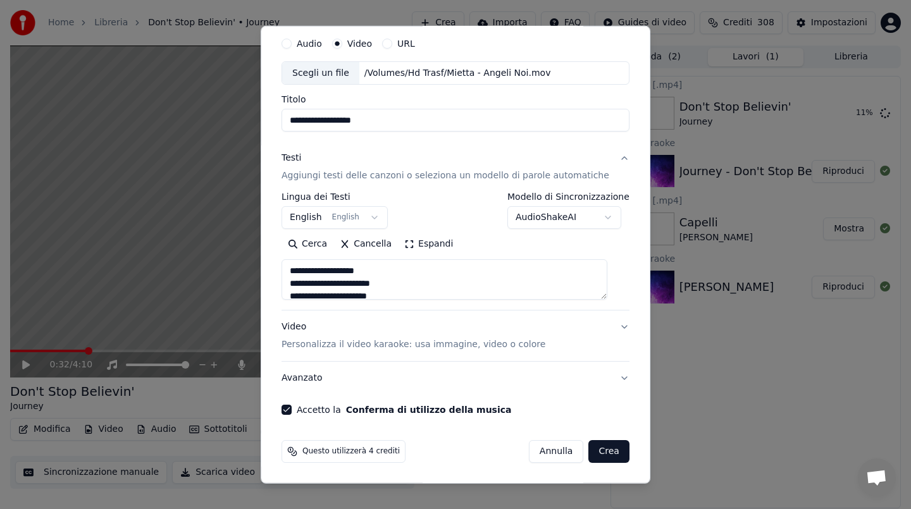
click at [589, 453] on button "Crea" at bounding box center [609, 451] width 40 height 23
select select "**"
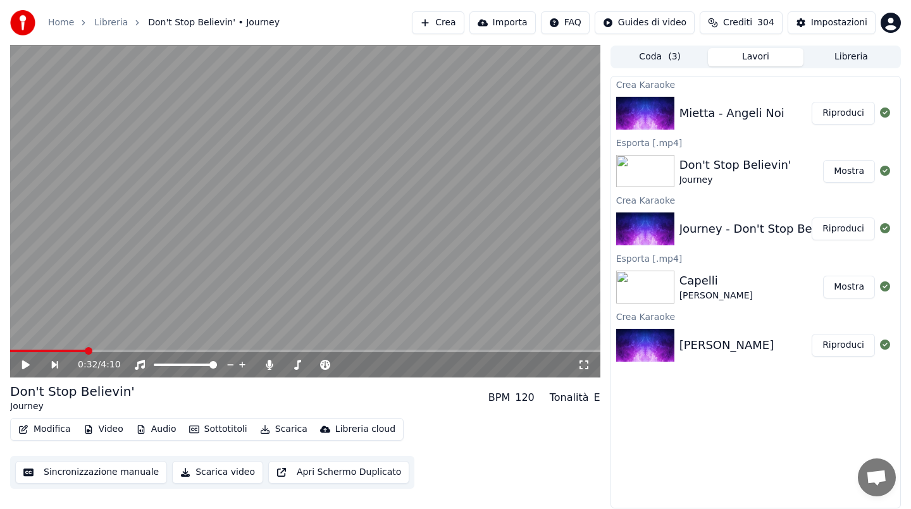
click at [852, 106] on button "Riproduci" at bounding box center [842, 113] width 63 height 23
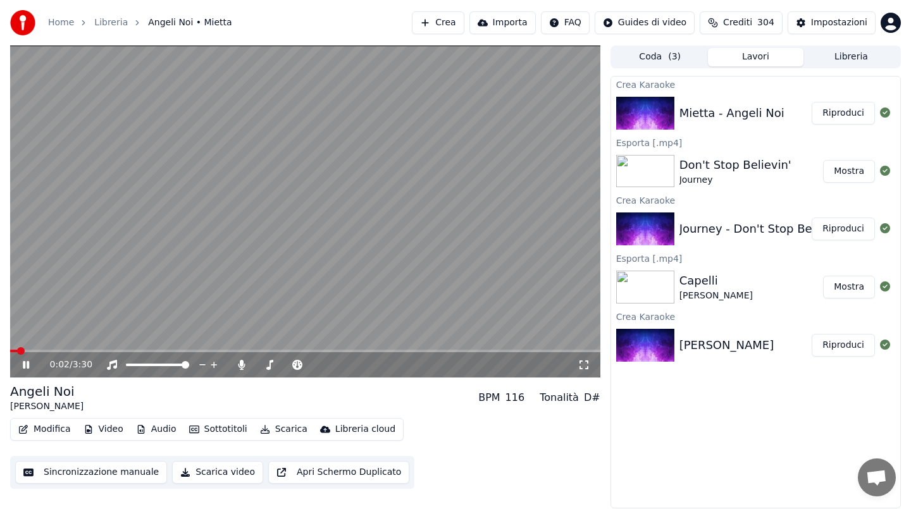
click at [63, 351] on span at bounding box center [305, 351] width 590 height 3
click at [414, 215] on video at bounding box center [305, 212] width 590 height 332
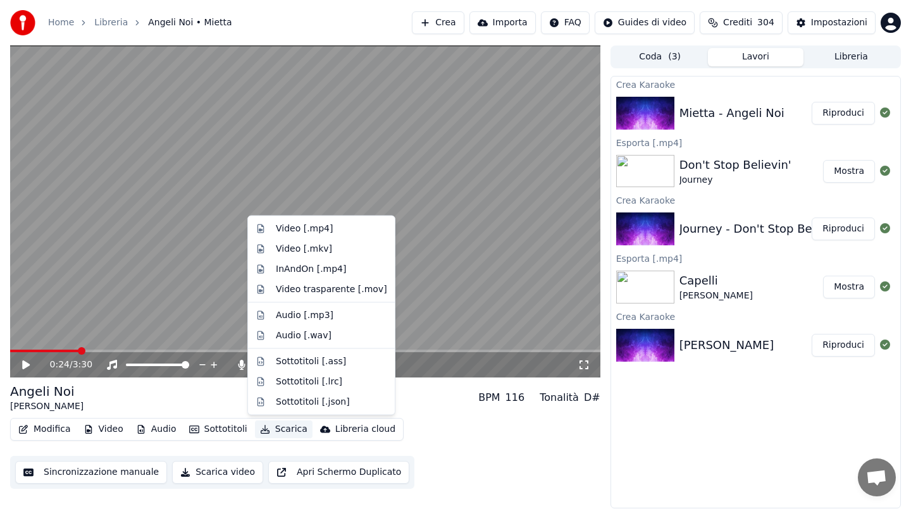
click at [287, 431] on button "Scarica" at bounding box center [284, 430] width 58 height 18
click at [292, 226] on div "Video [.mp4]" at bounding box center [304, 229] width 57 height 13
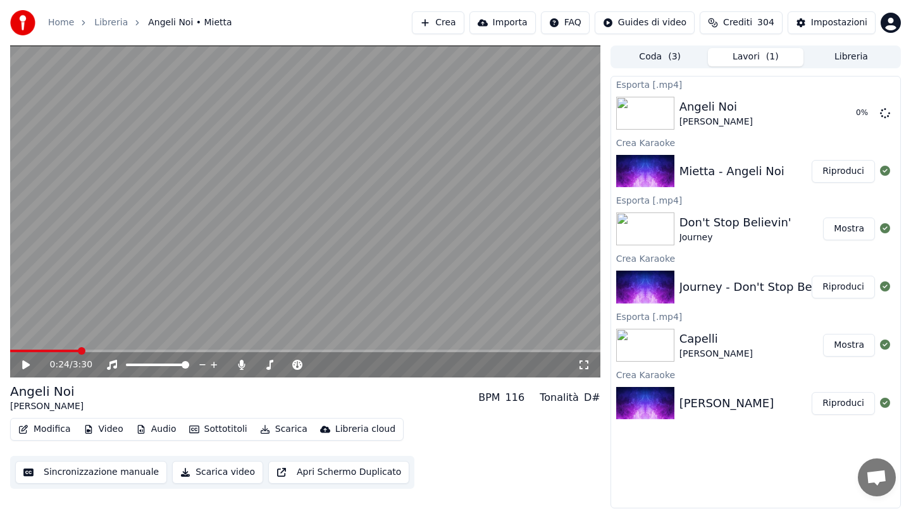
click at [450, 29] on button "Crea" at bounding box center [438, 22] width 52 height 23
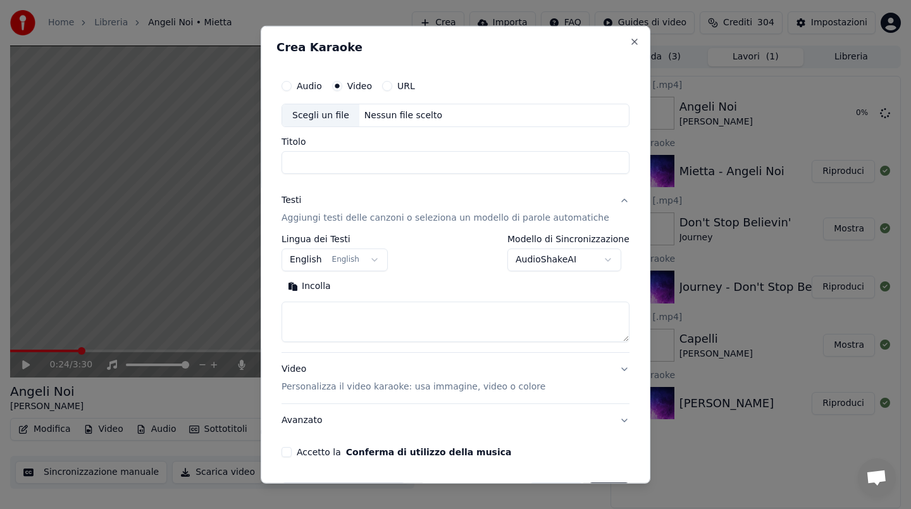
click at [396, 110] on div "Nessun file scelto" at bounding box center [403, 115] width 88 height 13
type input "**********"
drag, startPoint x: 448, startPoint y: 161, endPoint x: 270, endPoint y: 150, distance: 178.0
click at [270, 150] on body "**********" at bounding box center [455, 254] width 911 height 509
click at [318, 287] on button "Incolla" at bounding box center [309, 286] width 56 height 20
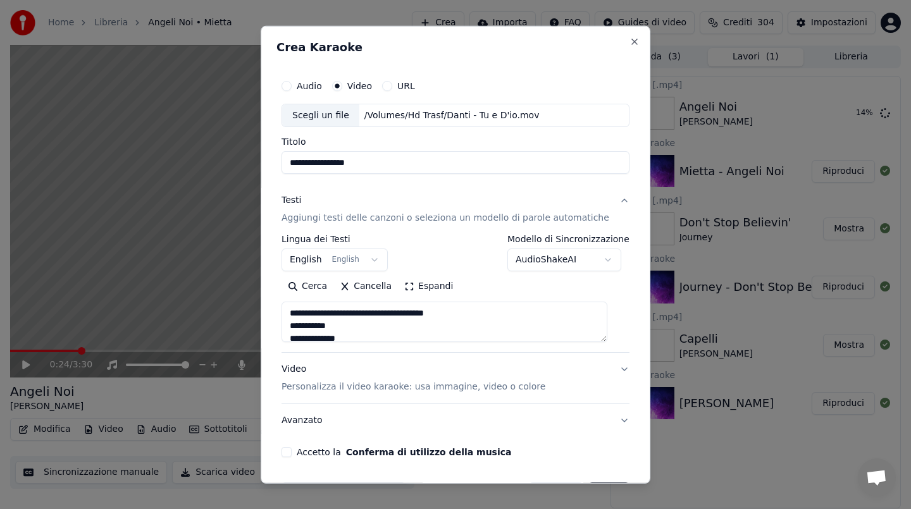
drag, startPoint x: 299, startPoint y: 326, endPoint x: 299, endPoint y: 301, distance: 25.3
click at [299, 301] on div "Cerca Cancella Espandi" at bounding box center [455, 309] width 348 height 66
type textarea "**********"
click at [292, 454] on button "Accetto la Conferma di utilizzo della musica" at bounding box center [286, 452] width 10 height 10
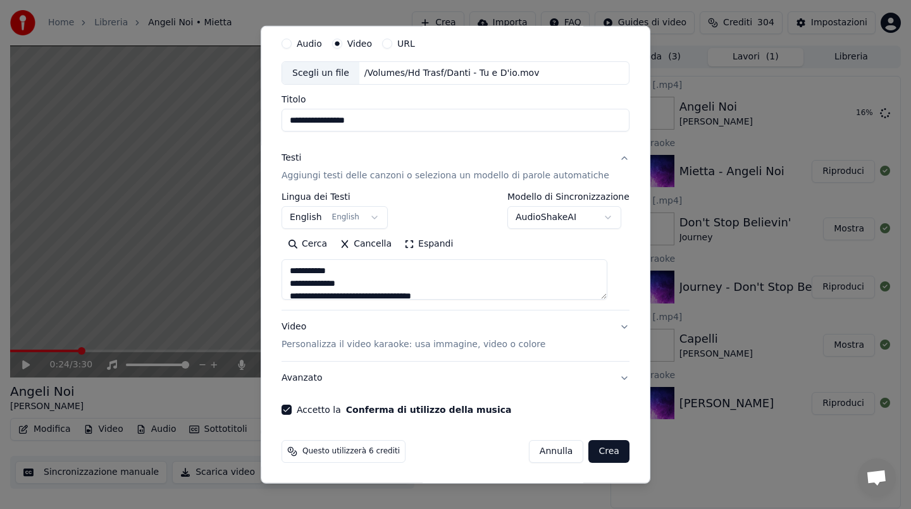
click at [595, 457] on button "Crea" at bounding box center [609, 451] width 40 height 23
select select "**"
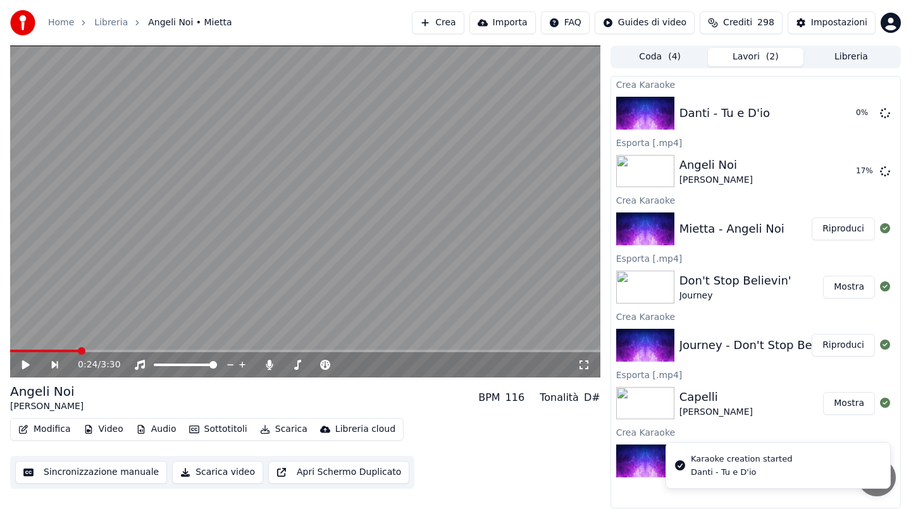
click at [765, 29] on button "Crediti 298" at bounding box center [740, 22] width 83 height 23
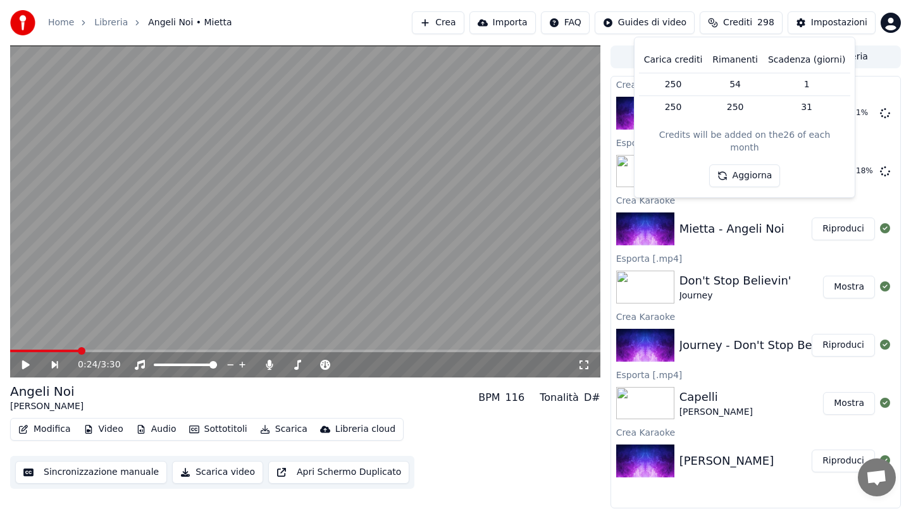
click at [765, 25] on span "298" at bounding box center [765, 22] width 17 height 13
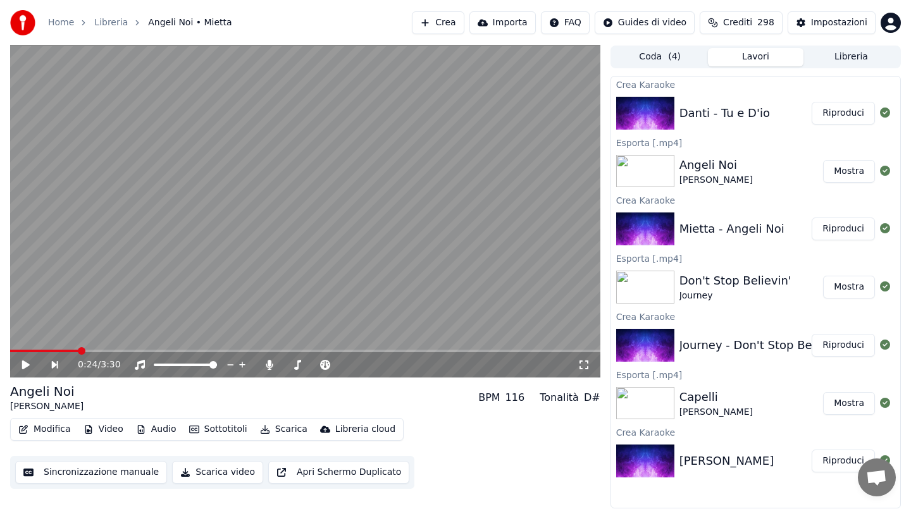
click at [842, 120] on button "Riproduci" at bounding box center [842, 113] width 63 height 23
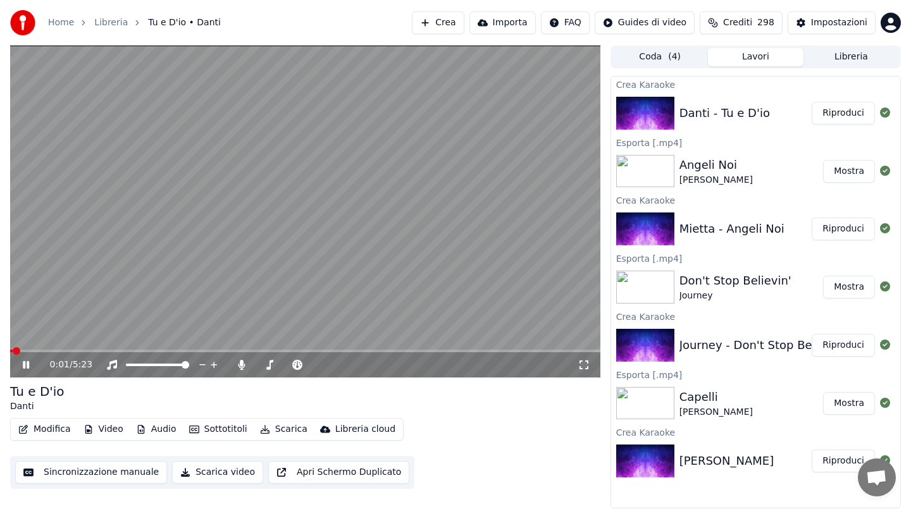
click at [93, 353] on div "0:01 / 5:23" at bounding box center [305, 364] width 590 height 25
click at [101, 350] on span at bounding box center [305, 351] width 590 height 3
click at [123, 350] on span at bounding box center [305, 351] width 590 height 3
click at [139, 350] on span at bounding box center [305, 351] width 590 height 3
click at [156, 350] on span at bounding box center [305, 351] width 590 height 3
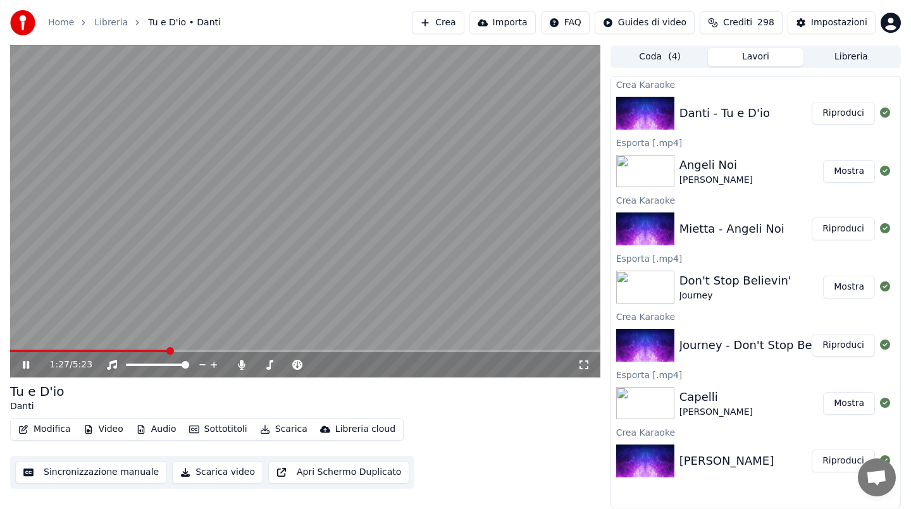
click at [169, 350] on span at bounding box center [305, 351] width 590 height 3
click at [181, 350] on span at bounding box center [305, 351] width 590 height 3
click at [193, 350] on span at bounding box center [305, 351] width 590 height 3
click at [237, 350] on span at bounding box center [305, 351] width 590 height 3
click at [267, 352] on span at bounding box center [305, 351] width 590 height 3
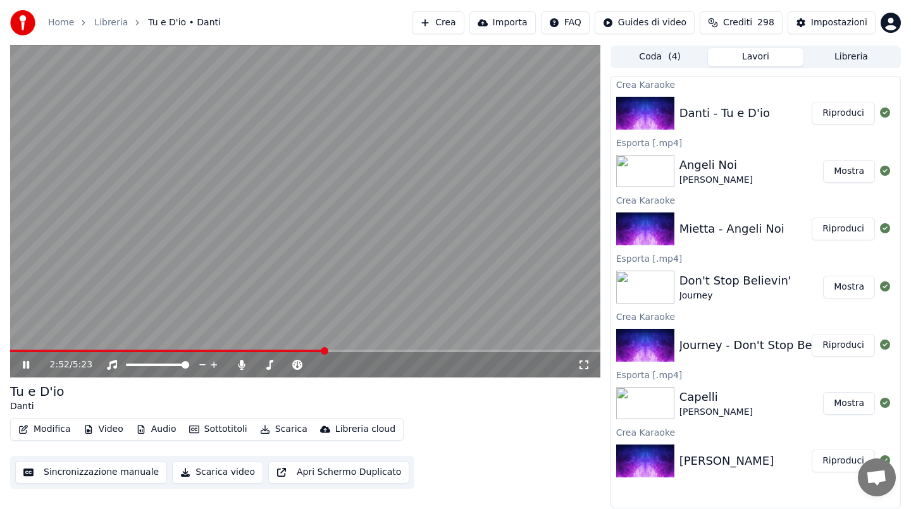
click at [402, 352] on span at bounding box center [305, 351] width 590 height 3
click at [491, 231] on video at bounding box center [305, 212] width 590 height 332
click at [279, 421] on button "Scarica" at bounding box center [284, 430] width 58 height 18
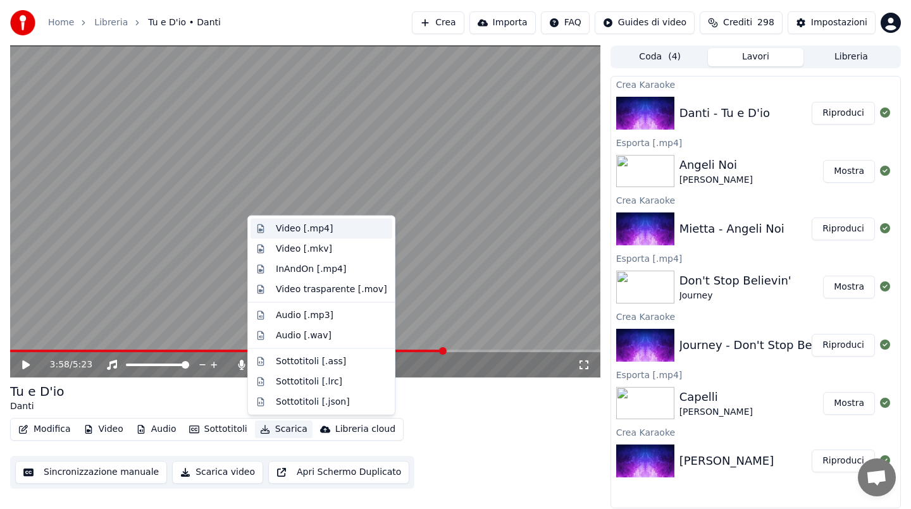
click at [328, 235] on div "Video [.mp4]" at bounding box center [321, 229] width 142 height 20
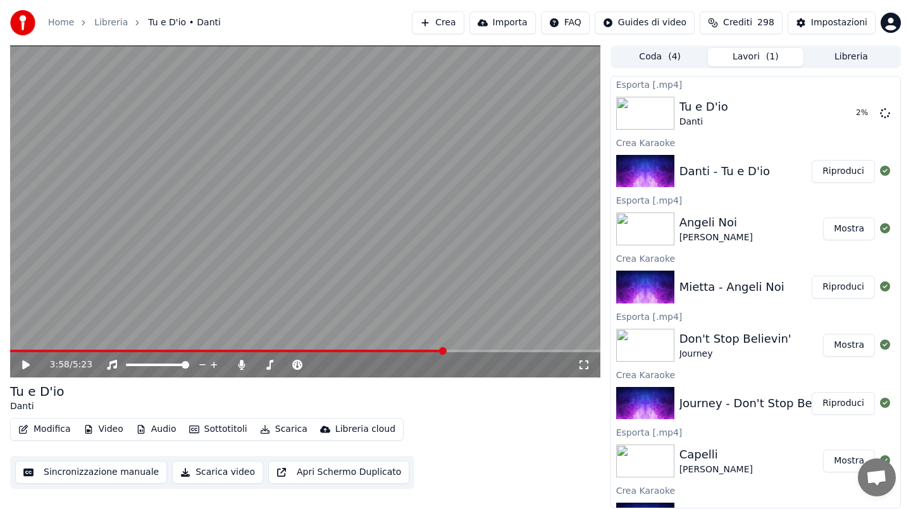
click at [457, 22] on button "Crea" at bounding box center [438, 22] width 52 height 23
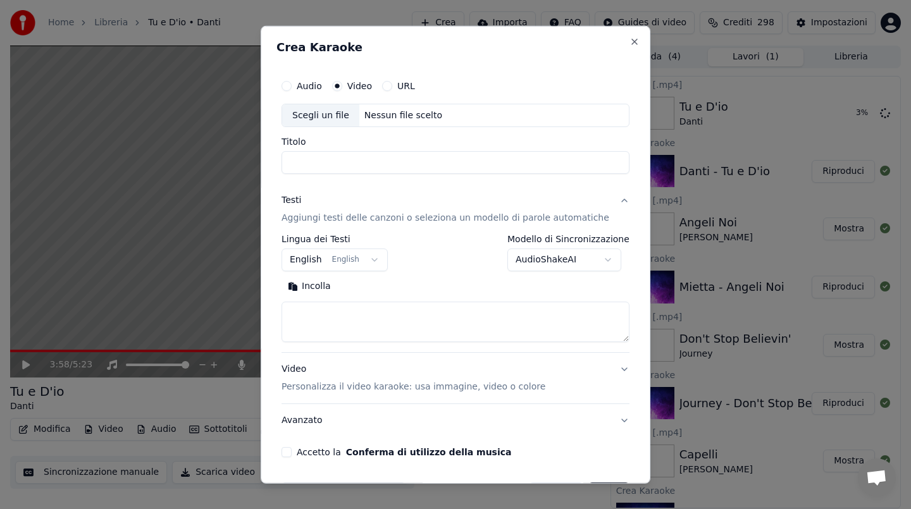
click at [414, 114] on div "Nessun file scelto" at bounding box center [403, 115] width 88 height 13
type input "**********"
drag, startPoint x: 431, startPoint y: 163, endPoint x: 234, endPoint y: 160, distance: 196.7
click at [234, 160] on body "**********" at bounding box center [455, 254] width 911 height 509
click at [325, 283] on button "Incolla" at bounding box center [309, 286] width 56 height 20
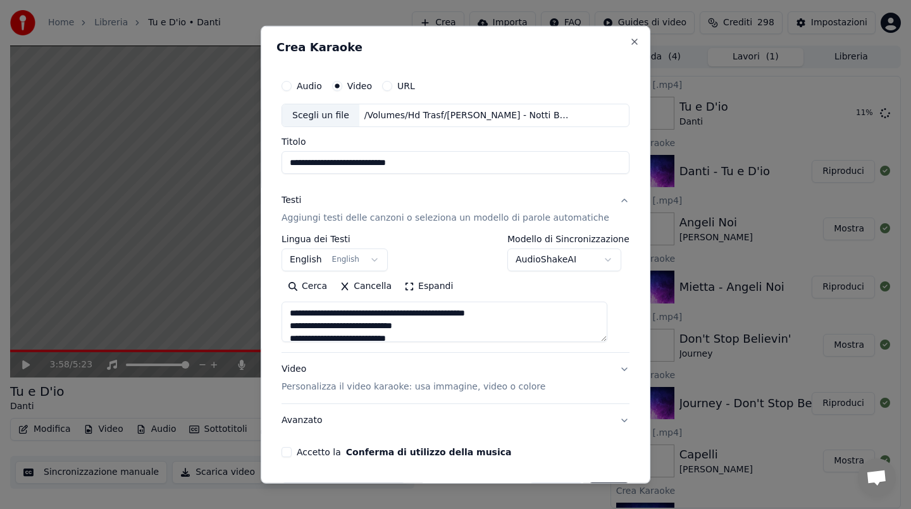
drag, startPoint x: 301, startPoint y: 328, endPoint x: 301, endPoint y: 300, distance: 28.5
click at [301, 300] on div "Cerca Cancella Espandi" at bounding box center [455, 309] width 348 height 66
type textarea "**********"
click at [292, 447] on button "Accetto la Conferma di utilizzo della musica" at bounding box center [286, 452] width 10 height 10
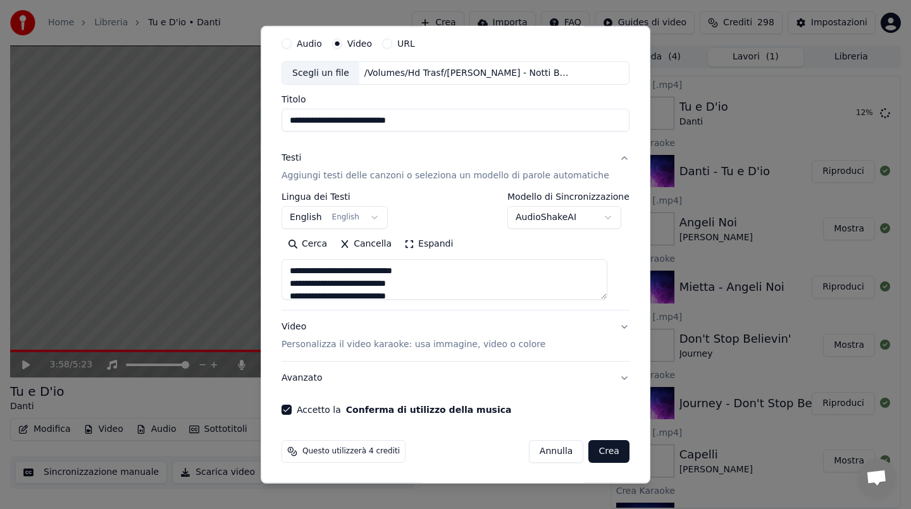
click at [606, 447] on button "Crea" at bounding box center [609, 451] width 40 height 23
select select "**"
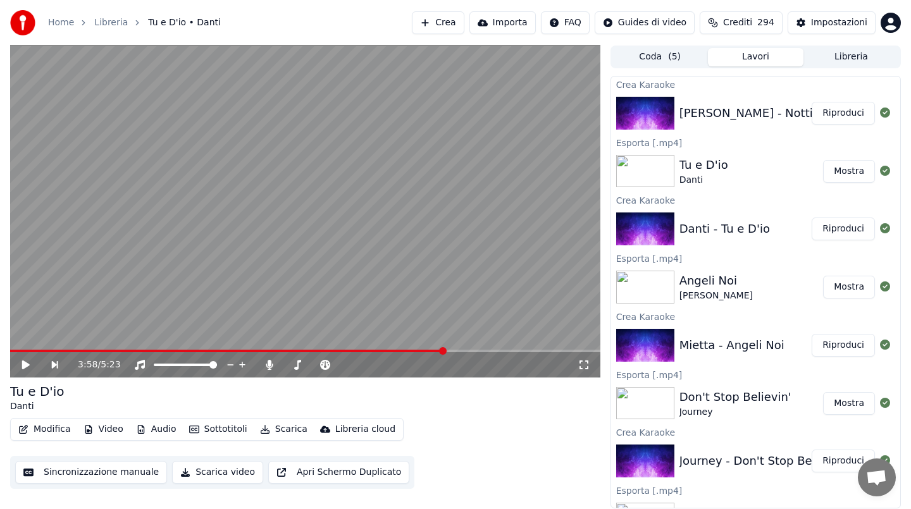
click at [831, 111] on button "Riproduci" at bounding box center [842, 113] width 63 height 23
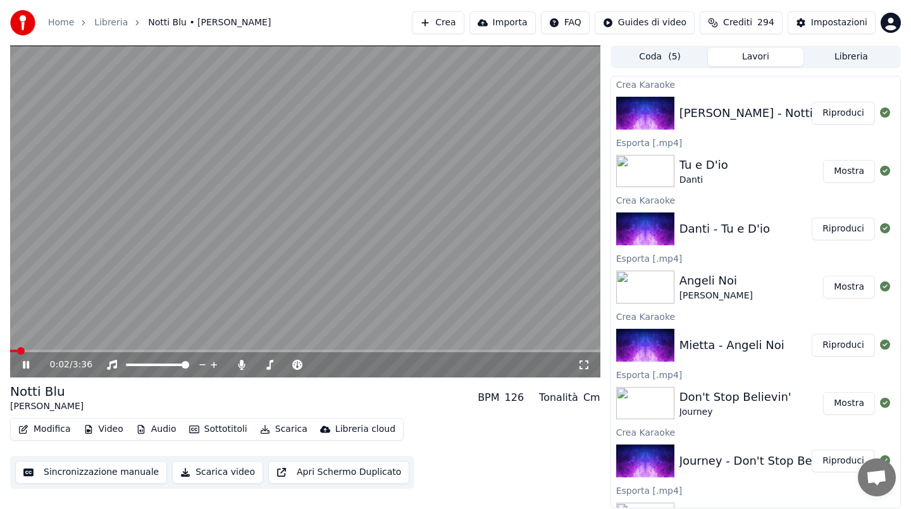
click at [70, 352] on div "0:02 / 3:36" at bounding box center [305, 364] width 590 height 25
click at [75, 350] on span at bounding box center [305, 351] width 590 height 3
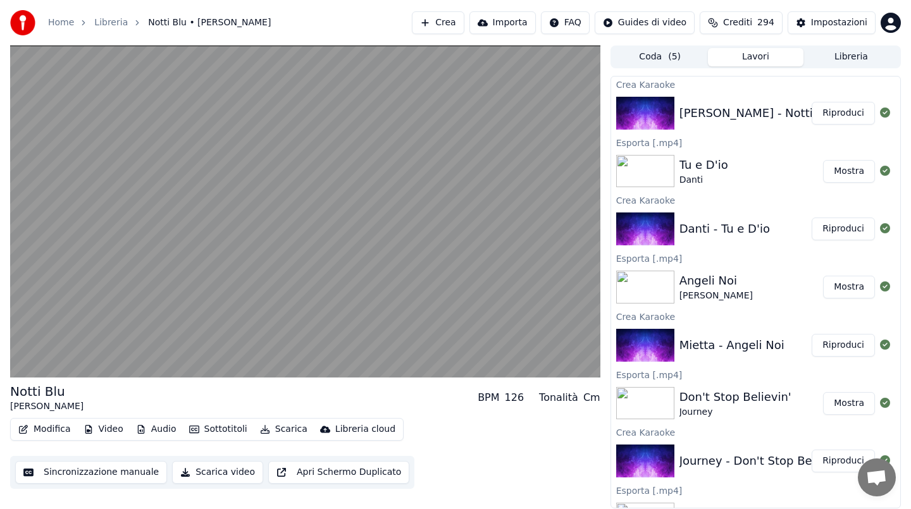
click at [383, 271] on video at bounding box center [305, 212] width 590 height 332
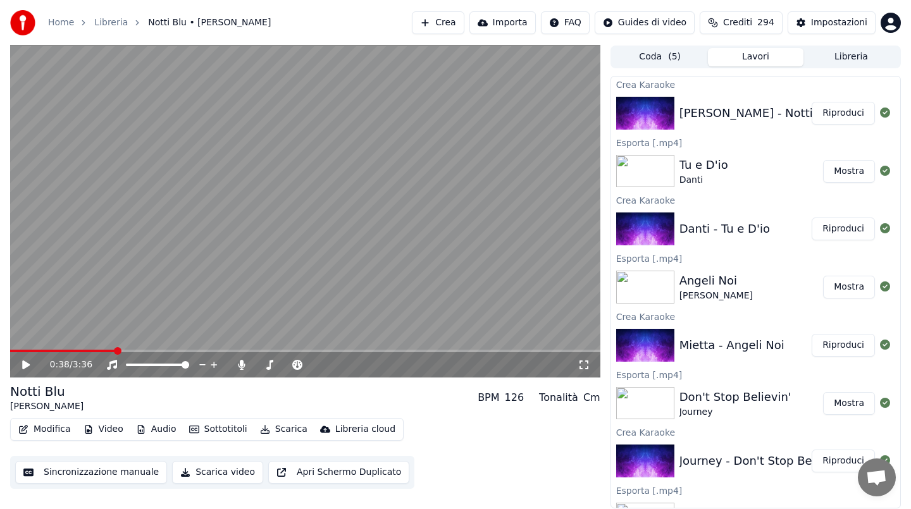
click at [286, 421] on button "Scarica" at bounding box center [284, 430] width 58 height 18
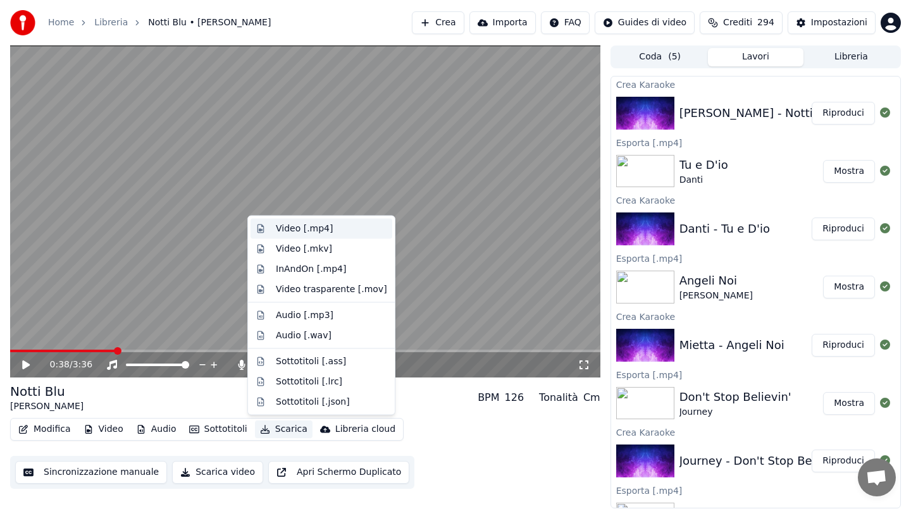
click at [316, 223] on div "Video [.mp4]" at bounding box center [304, 229] width 57 height 13
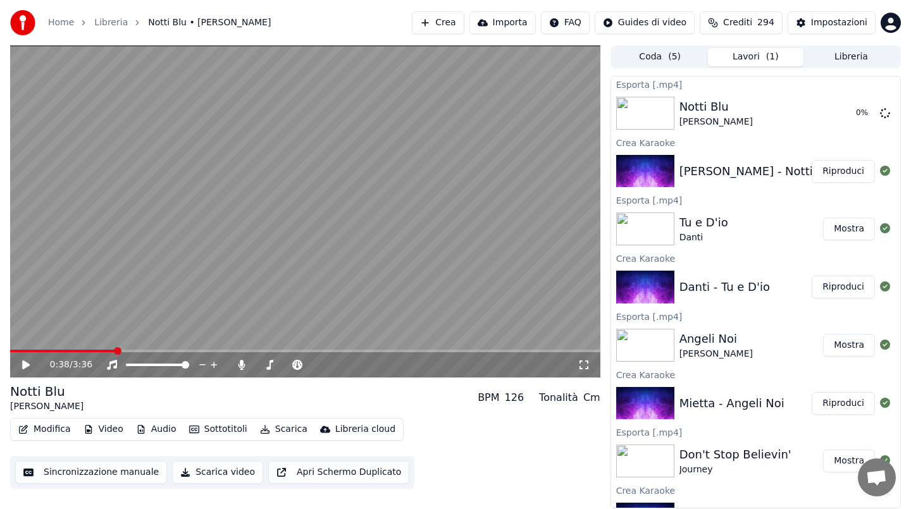
click at [449, 20] on button "Crea" at bounding box center [438, 22] width 52 height 23
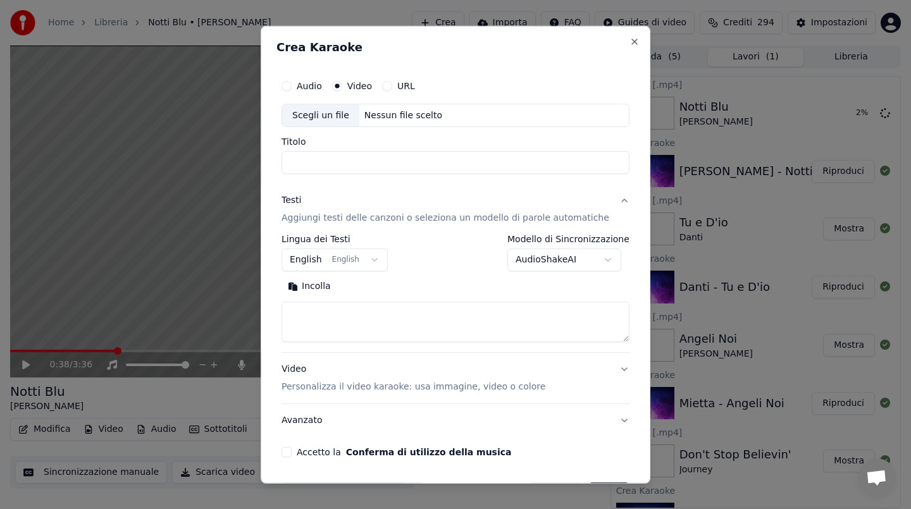
click at [405, 111] on div "Nessun file scelto" at bounding box center [403, 115] width 88 height 13
type input "**********"
drag, startPoint x: 408, startPoint y: 167, endPoint x: 202, endPoint y: 171, distance: 206.2
click at [202, 171] on body "**********" at bounding box center [455, 254] width 911 height 509
click at [324, 285] on button "Incolla" at bounding box center [309, 286] width 56 height 20
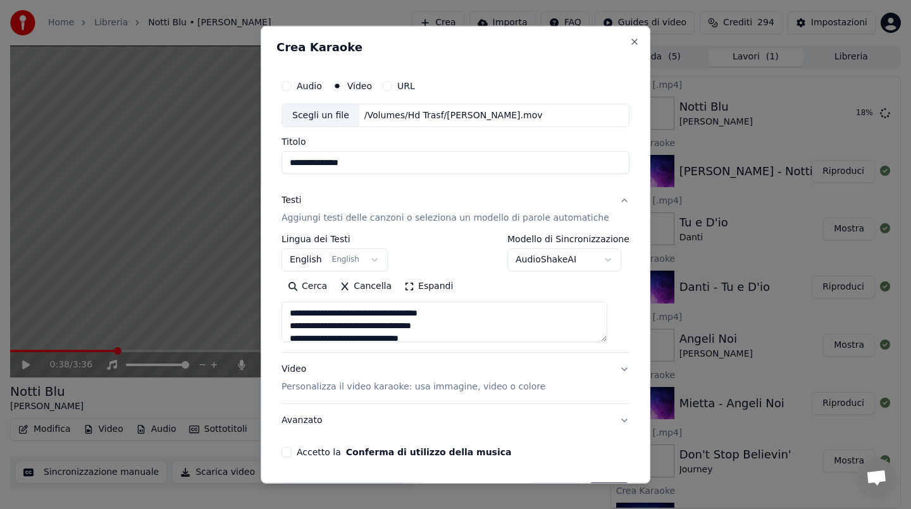
drag, startPoint x: 300, startPoint y: 326, endPoint x: 300, endPoint y: 289, distance: 36.7
click at [300, 289] on div "Cerca Cancella Espandi" at bounding box center [455, 309] width 348 height 66
type textarea "**********"
click at [292, 450] on button "Accetto la Conferma di utilizzo della musica" at bounding box center [286, 452] width 10 height 10
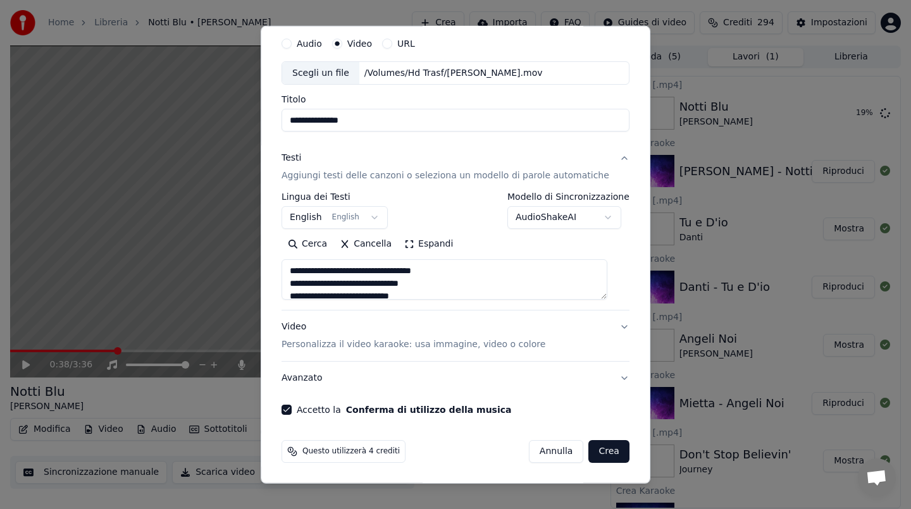
click at [601, 448] on button "Crea" at bounding box center [609, 451] width 40 height 23
select select "**"
select select
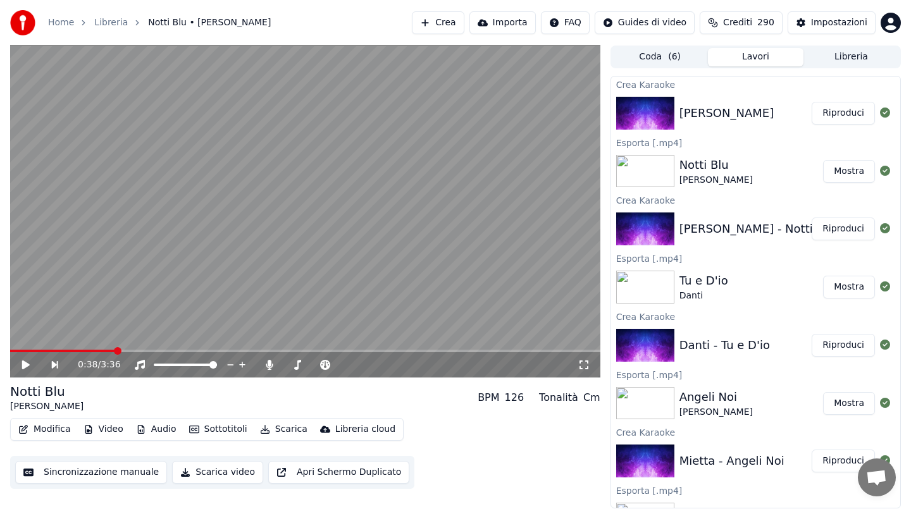
click at [844, 112] on button "Riproduci" at bounding box center [842, 113] width 63 height 23
click at [154, 351] on span at bounding box center [305, 351] width 590 height 3
click at [319, 259] on video at bounding box center [305, 212] width 590 height 332
click at [282, 427] on button "Scarica" at bounding box center [284, 430] width 58 height 18
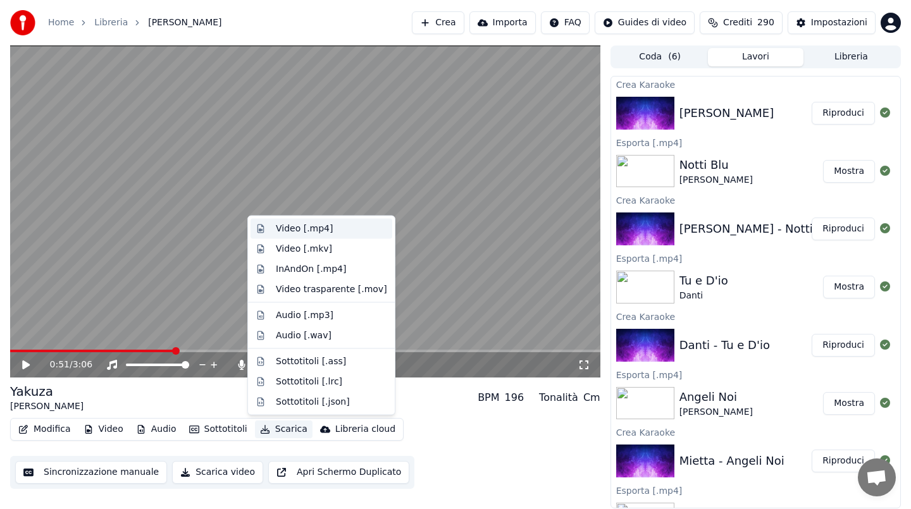
click at [295, 226] on div "Video [.mp4]" at bounding box center [304, 229] width 57 height 13
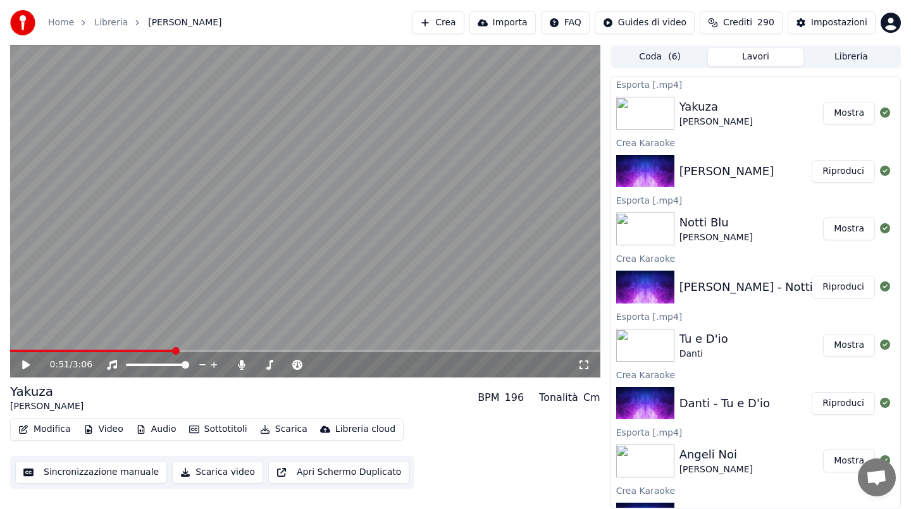
click at [771, 18] on span "290" at bounding box center [765, 22] width 17 height 13
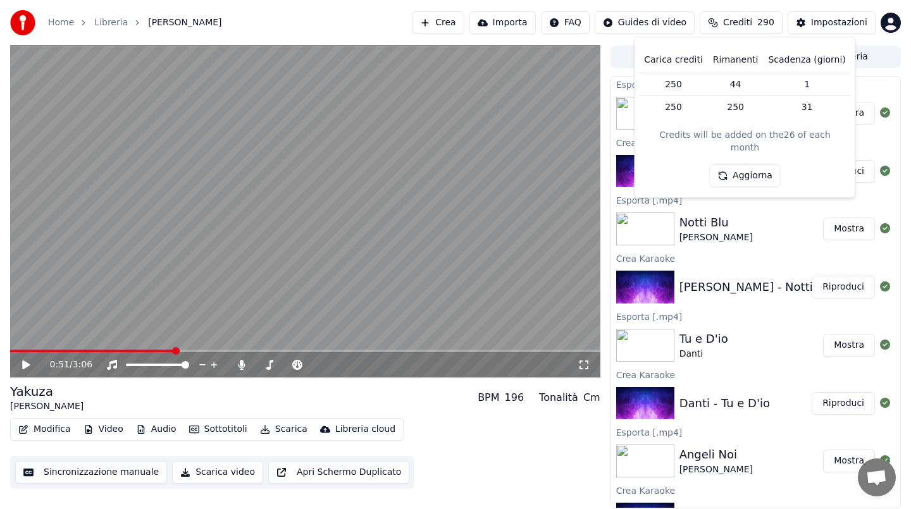
click at [771, 18] on span "290" at bounding box center [765, 22] width 17 height 13
